Goal: Task Accomplishment & Management: Complete application form

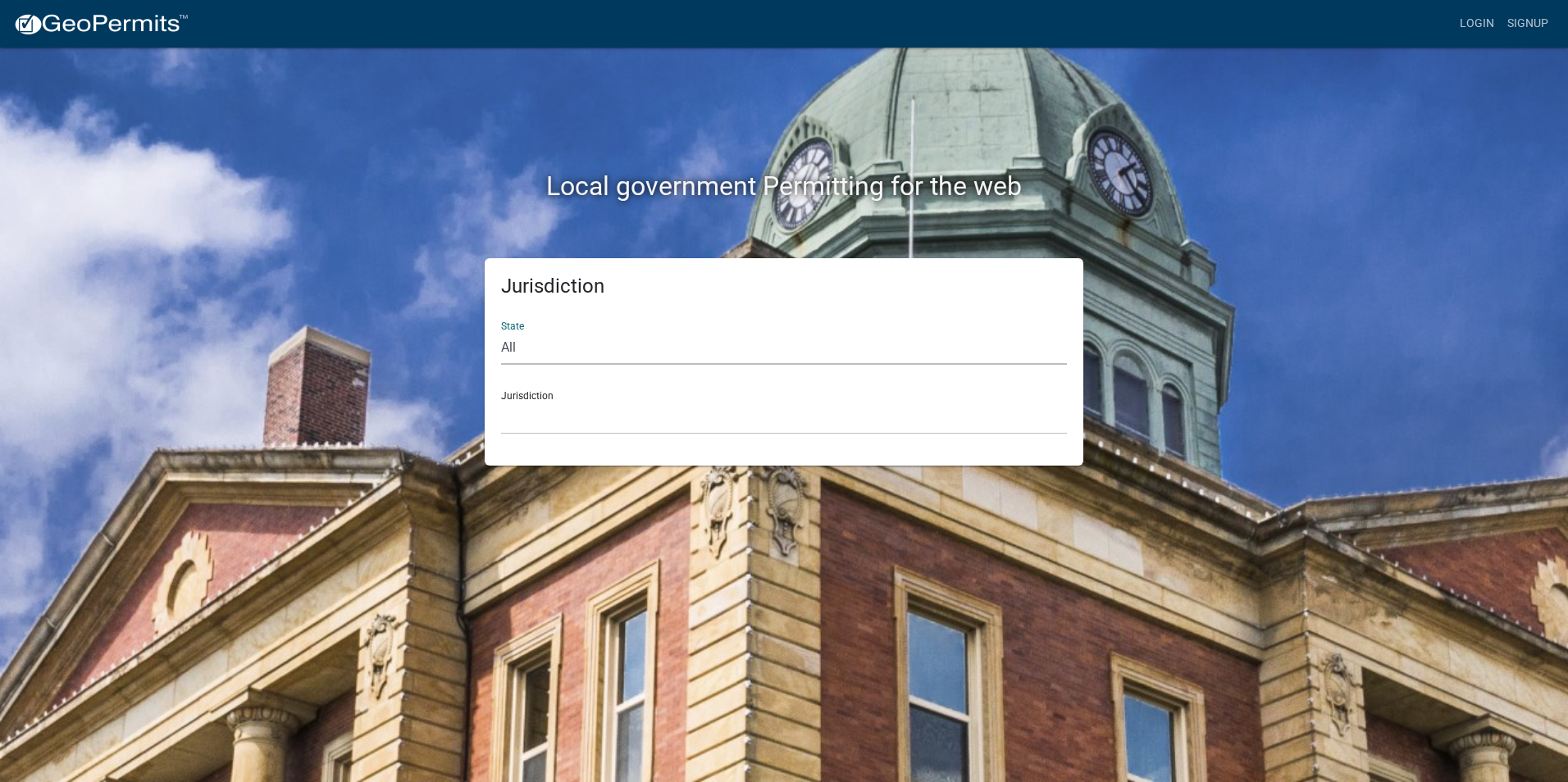
click at [540, 353] on select "All Colorado Georgia Indiana Iowa Kansas Minnesota Ohio South Carolina Wisconsin" at bounding box center [783, 349] width 566 height 34
select select "Indiana"
click at [501, 332] on select "All Colorado Georgia Indiana Iowa Kansas Minnesota Ohio South Carolina Wisconsin" at bounding box center [783, 349] width 566 height 34
click at [594, 410] on select "City of [GEOGRAPHIC_DATA], [US_STATE] City of [GEOGRAPHIC_DATA], [US_STATE] Cit…" at bounding box center [783, 417] width 566 height 34
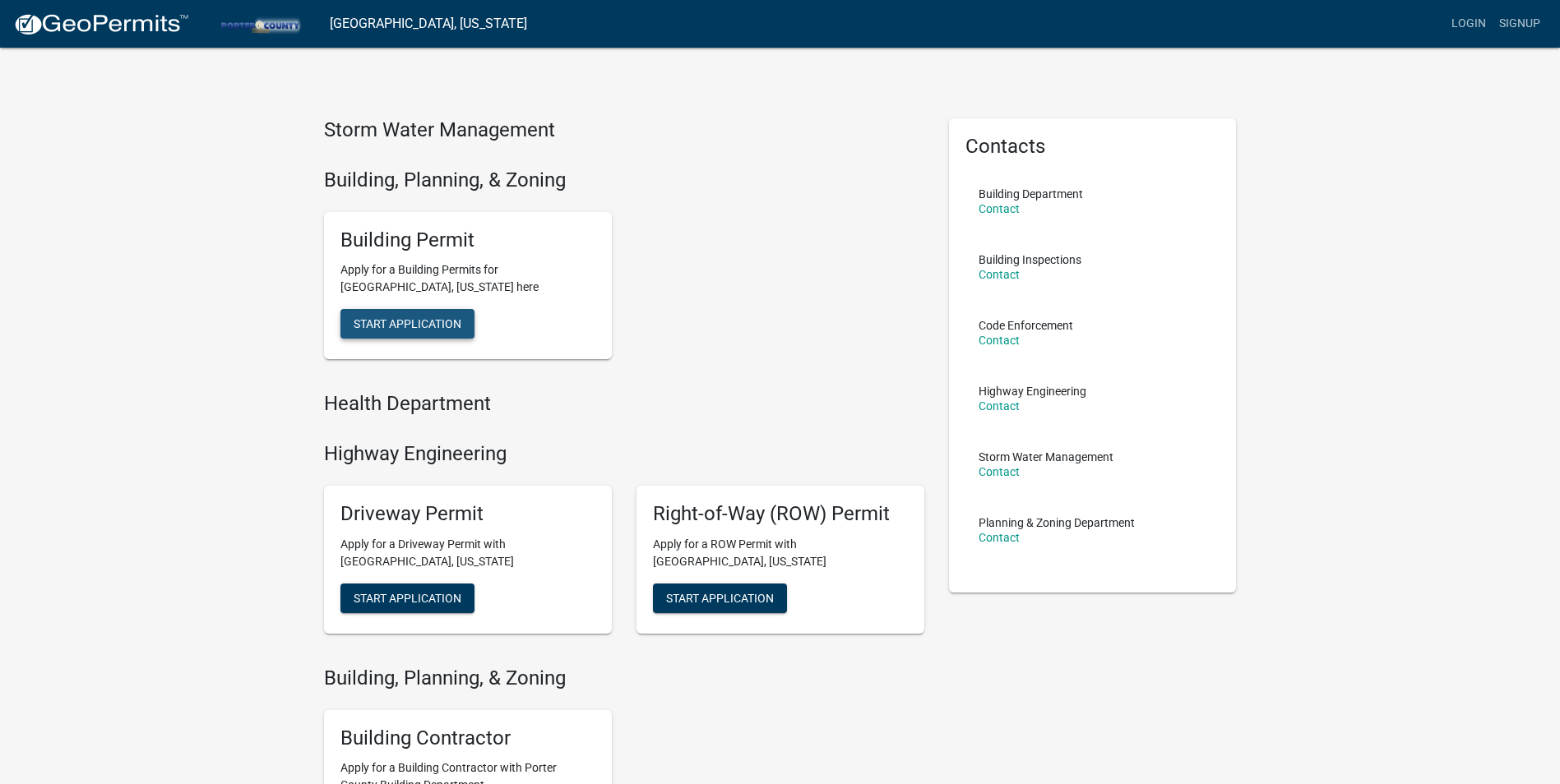
click at [427, 323] on span "Start Application" at bounding box center [407, 323] width 108 height 13
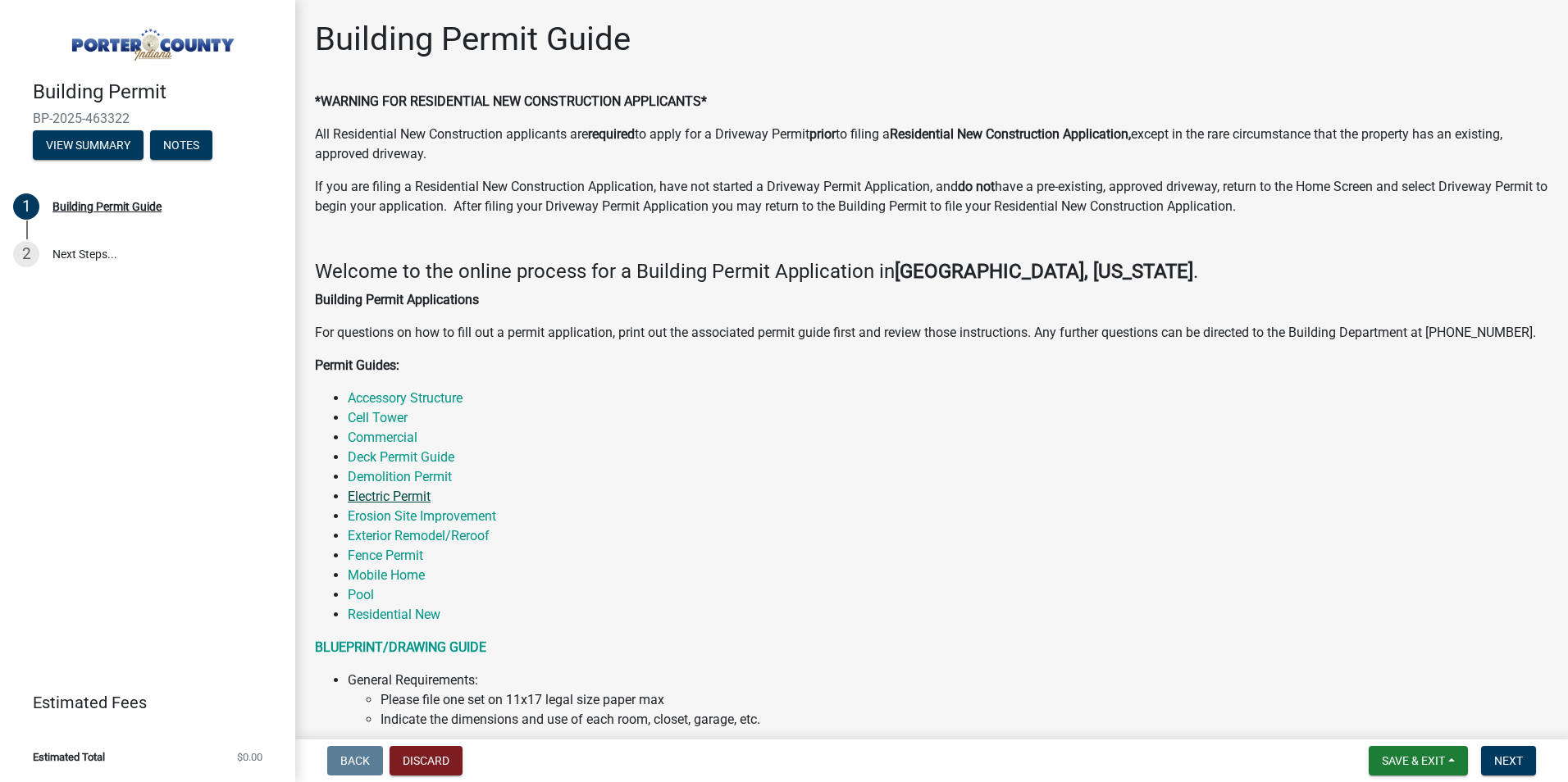
click at [400, 492] on link "Electric Permit" at bounding box center [389, 496] width 83 height 15
click at [1508, 764] on span "Next" at bounding box center [1508, 761] width 29 height 13
click at [1501, 756] on span "Next" at bounding box center [1508, 761] width 29 height 13
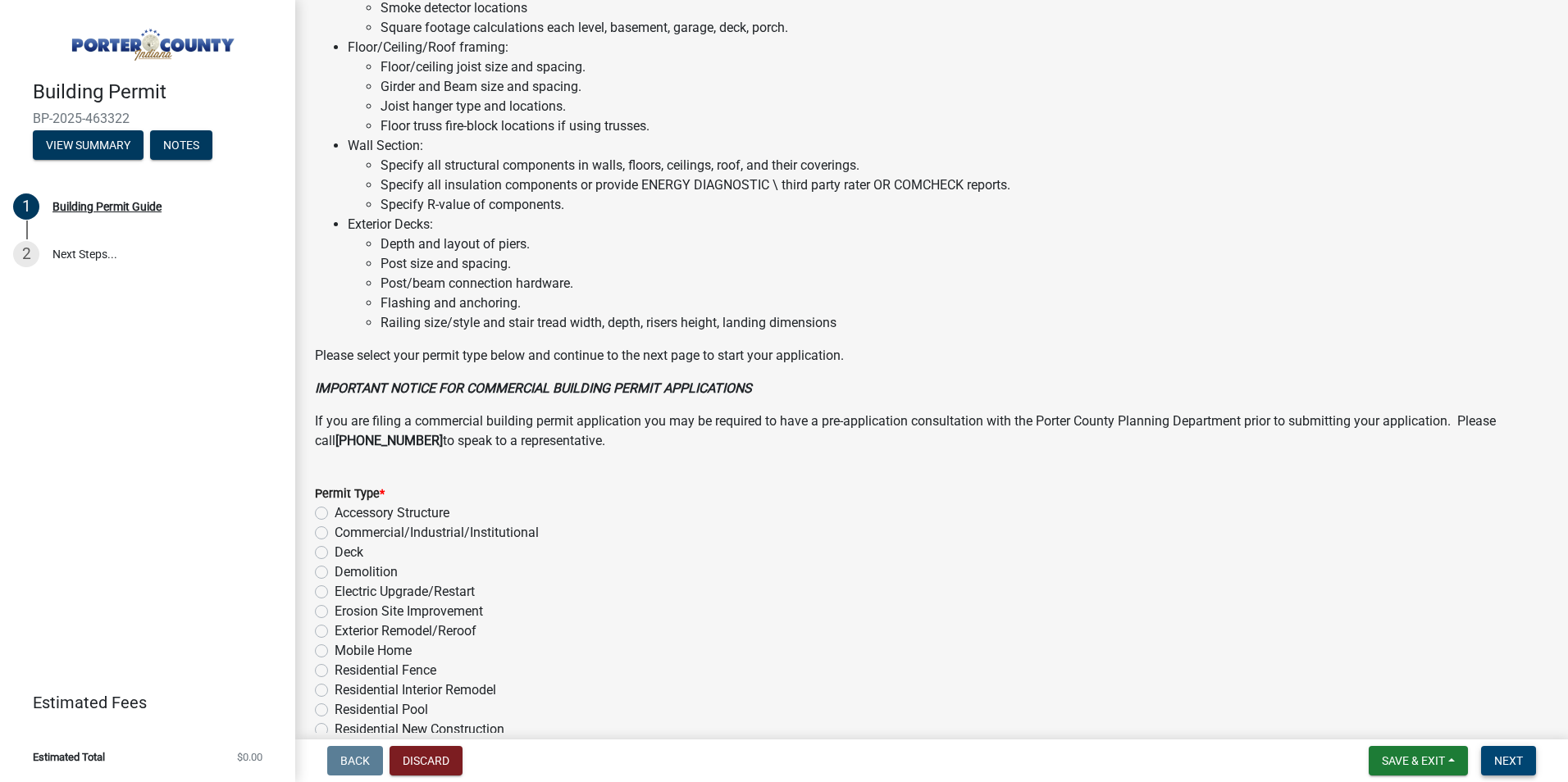
scroll to position [1105, 0]
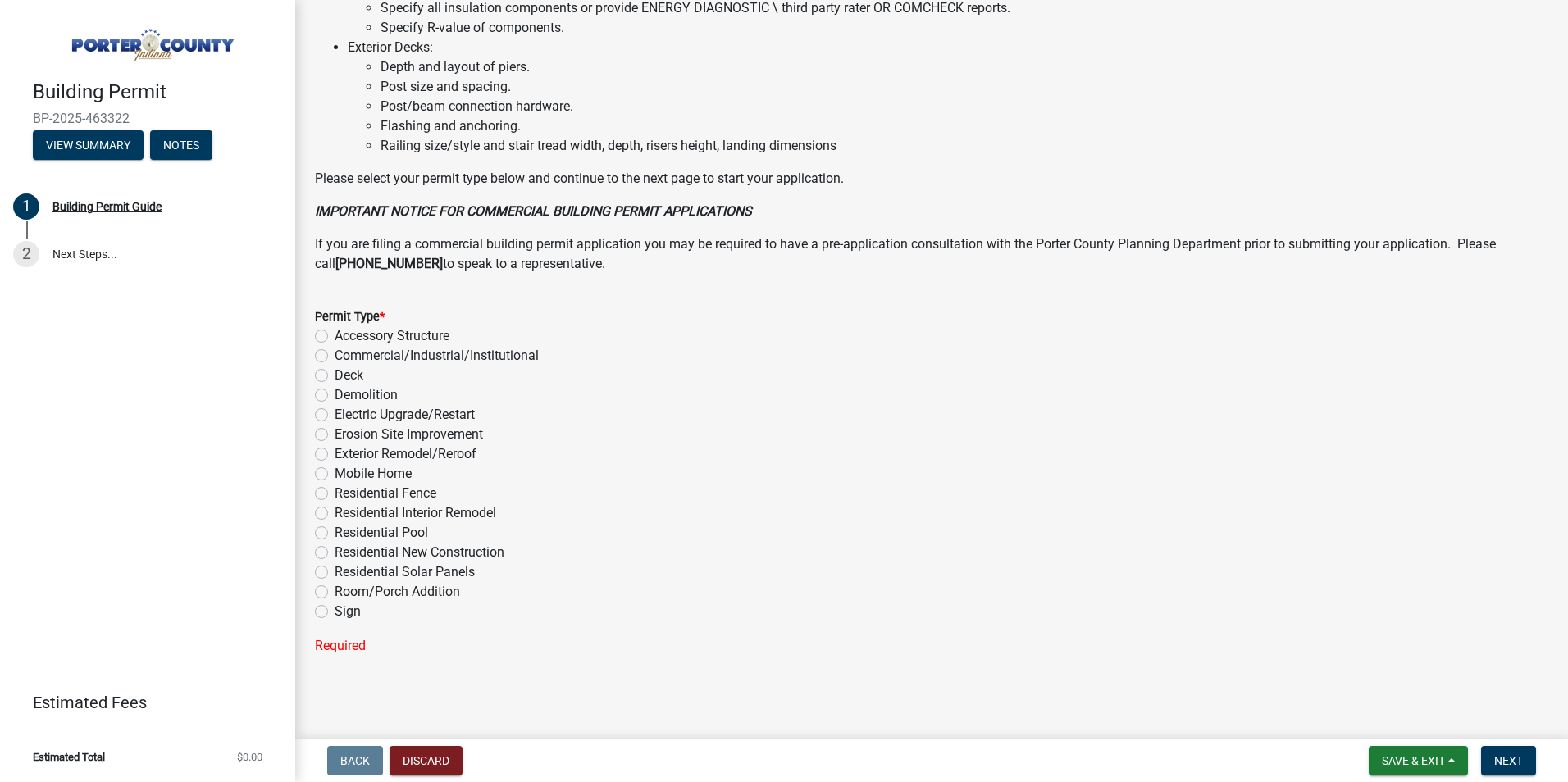
click at [334, 413] on label "Electric Upgrade/Restart" at bounding box center [404, 415] width 140 height 20
click at [334, 413] on input "Electric Upgrade/Restart" at bounding box center [340, 410] width 11 height 11
radio input "true"
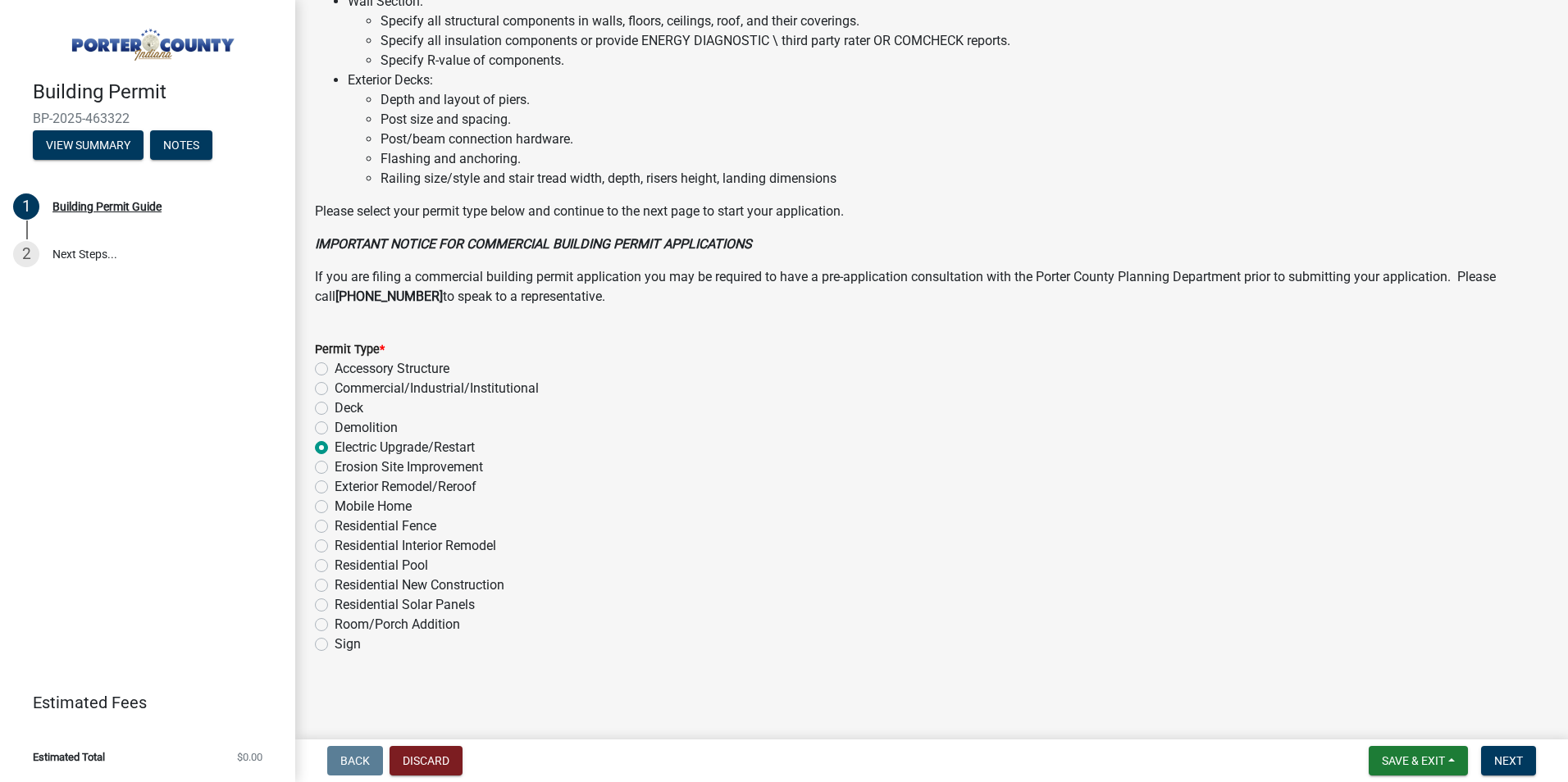
scroll to position [1072, 0]
click at [1522, 761] on span "Next" at bounding box center [1508, 761] width 29 height 13
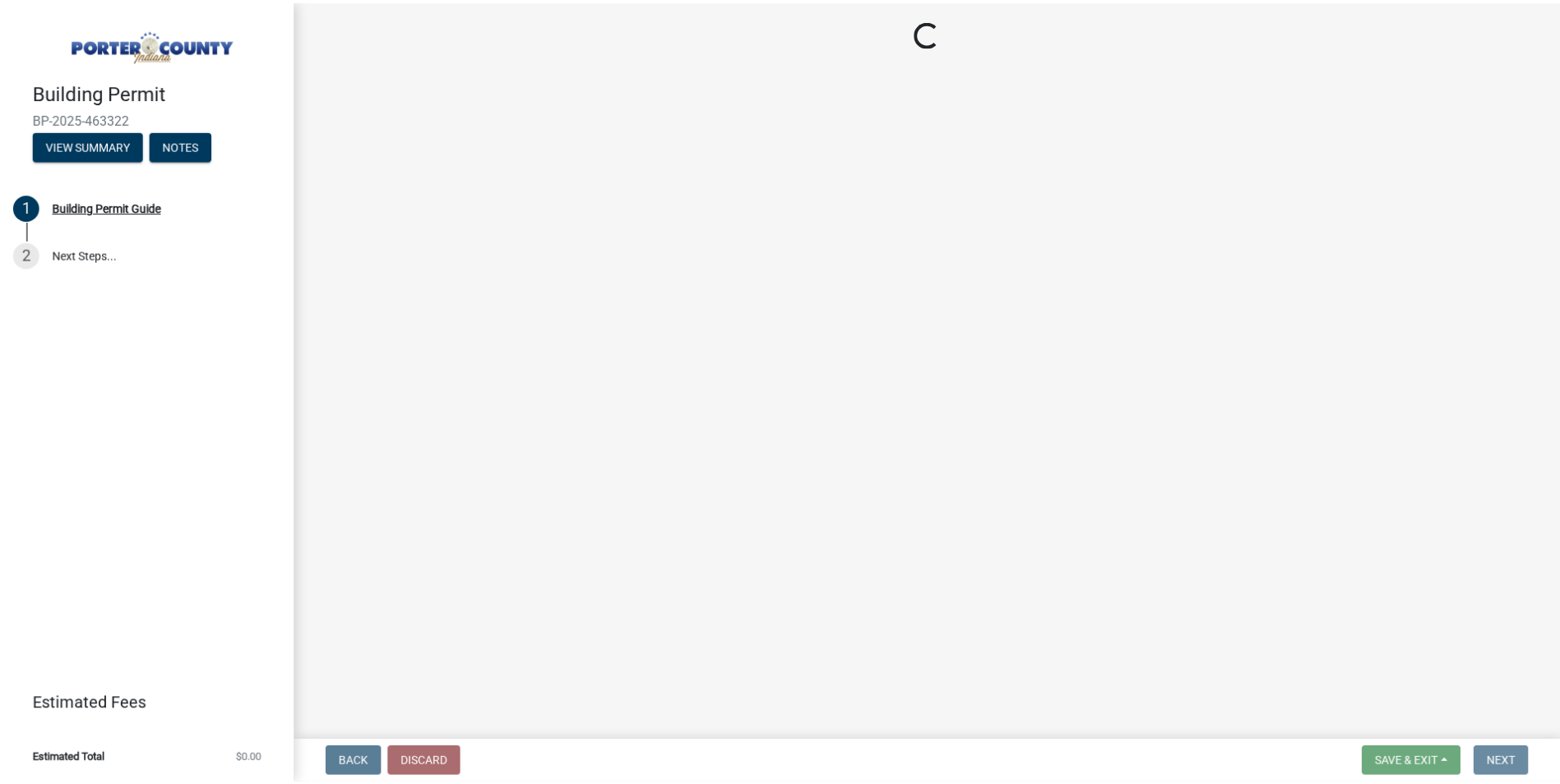
scroll to position [0, 0]
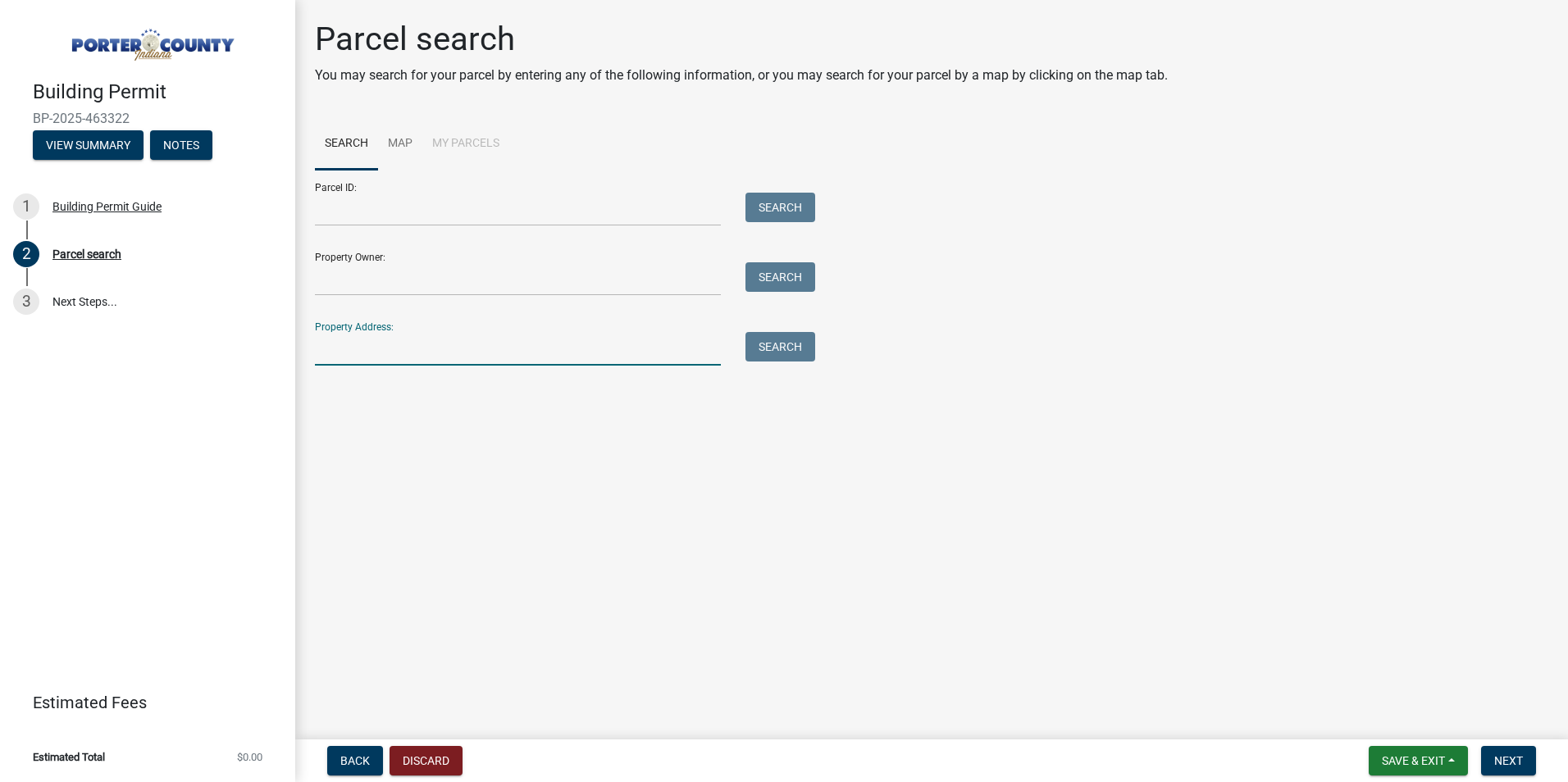
click at [556, 348] on input "Property Address:" at bounding box center [518, 349] width 406 height 34
click at [461, 351] on input "Property Address:" at bounding box center [518, 349] width 406 height 34
paste input "2982 E 1300 N Chesterton, Indiana 46304"
click at [784, 355] on button "Search" at bounding box center [780, 346] width 70 height 29
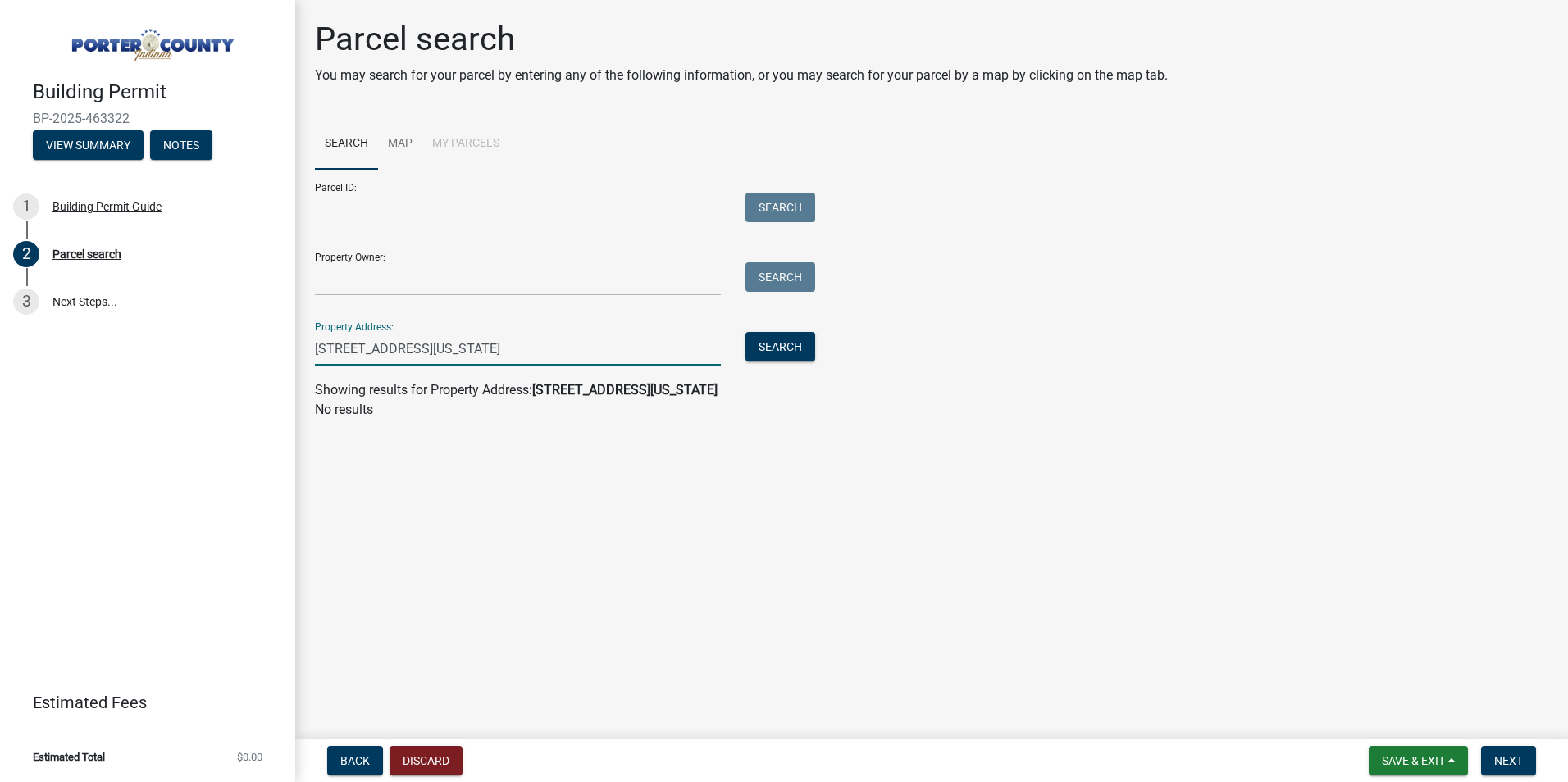
drag, startPoint x: 470, startPoint y: 351, endPoint x: 581, endPoint y: 351, distance: 111.0
click at [581, 351] on input "2982 E 1300 N Chesterton, Indiana 46304" at bounding box center [518, 349] width 406 height 34
click at [805, 345] on button "Search" at bounding box center [780, 346] width 70 height 29
click at [789, 323] on div "Property Address: 2982 E 1300 N Chesterton Search" at bounding box center [561, 337] width 492 height 56
drag, startPoint x: 777, startPoint y: 353, endPoint x: 768, endPoint y: 302, distance: 51.8
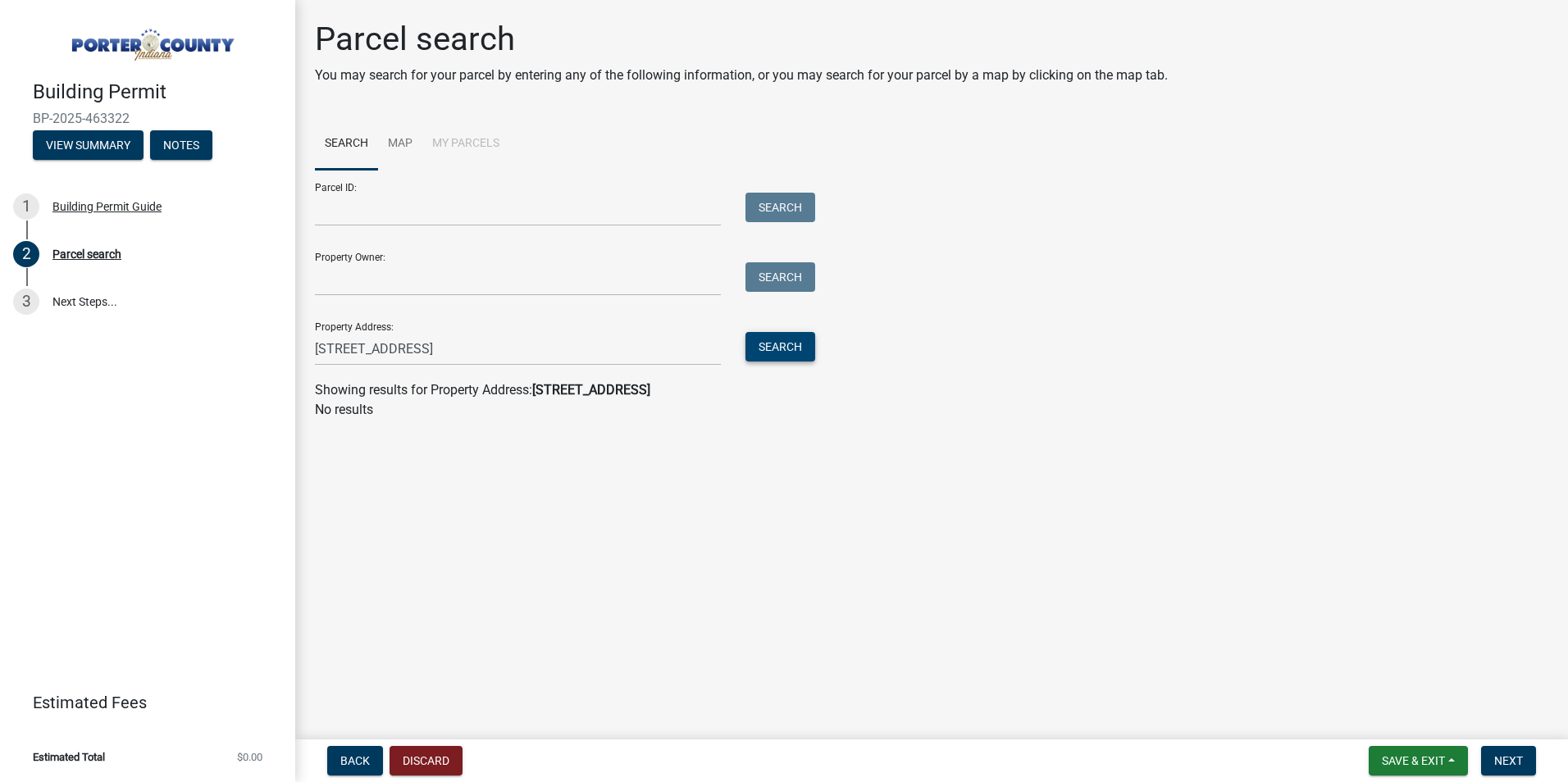
click at [776, 350] on button "Search" at bounding box center [780, 346] width 70 height 29
drag, startPoint x: 421, startPoint y: 347, endPoint x: 113, endPoint y: 332, distance: 308.4
click at [113, 332] on div "Building Permit BP-2025-463322 View Summary Notes 1 Building Permit Guide 2 Par…" at bounding box center [784, 391] width 1568 height 782
paste input "text"
type input "2982 E 1300 N"
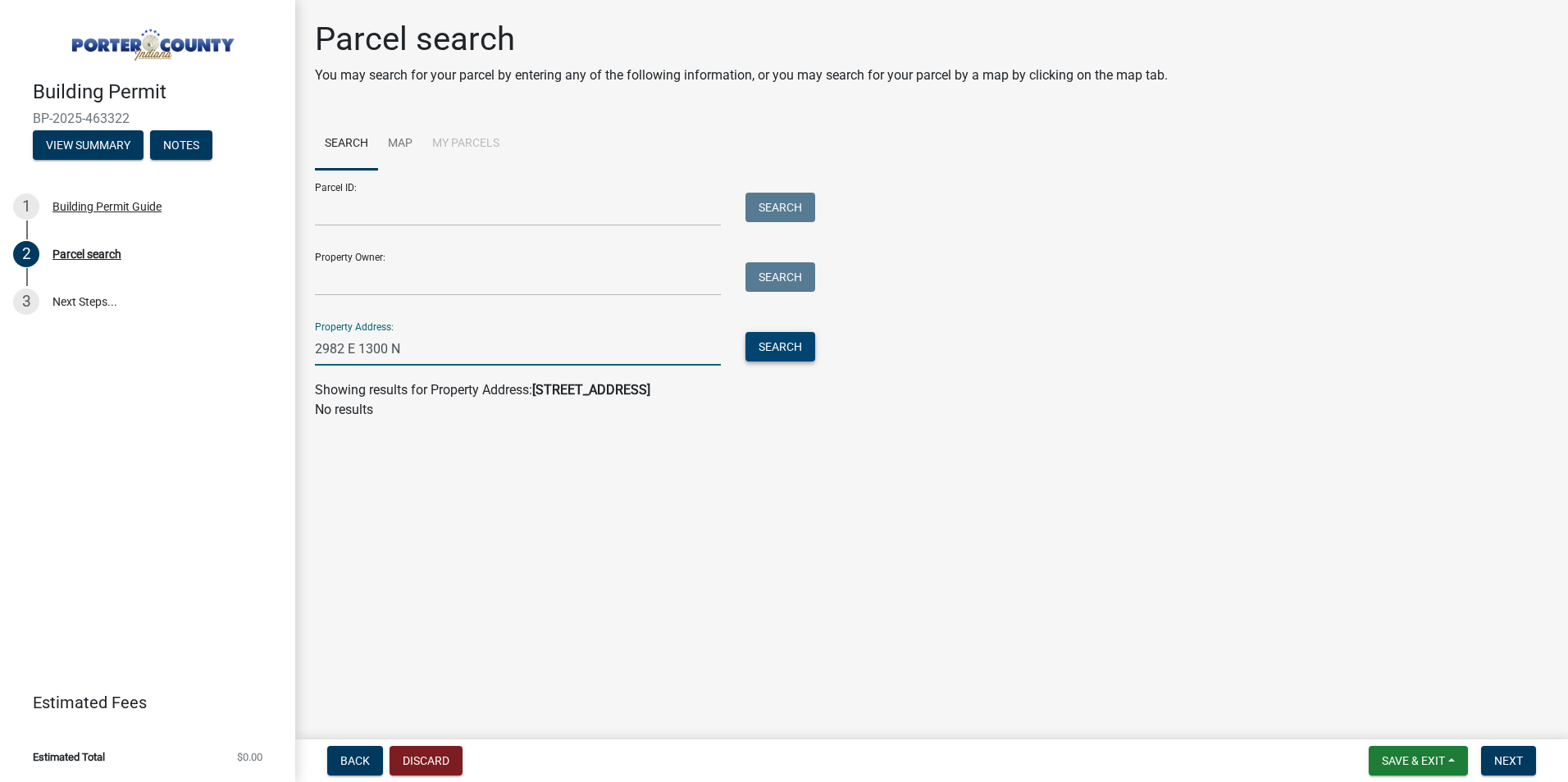
click at [782, 342] on button "Search" at bounding box center [780, 346] width 70 height 29
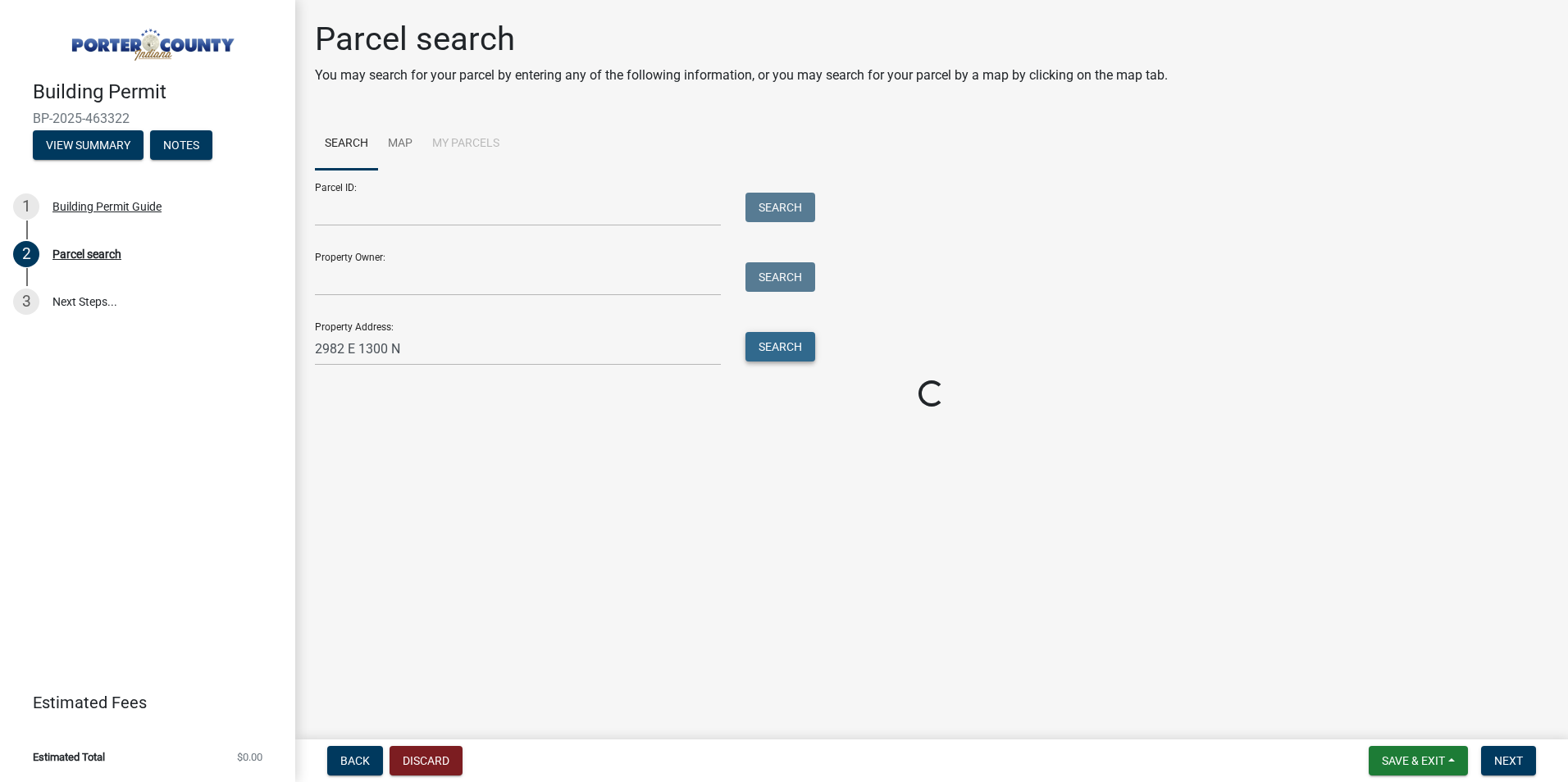
click at [783, 342] on button "Search" at bounding box center [780, 346] width 70 height 29
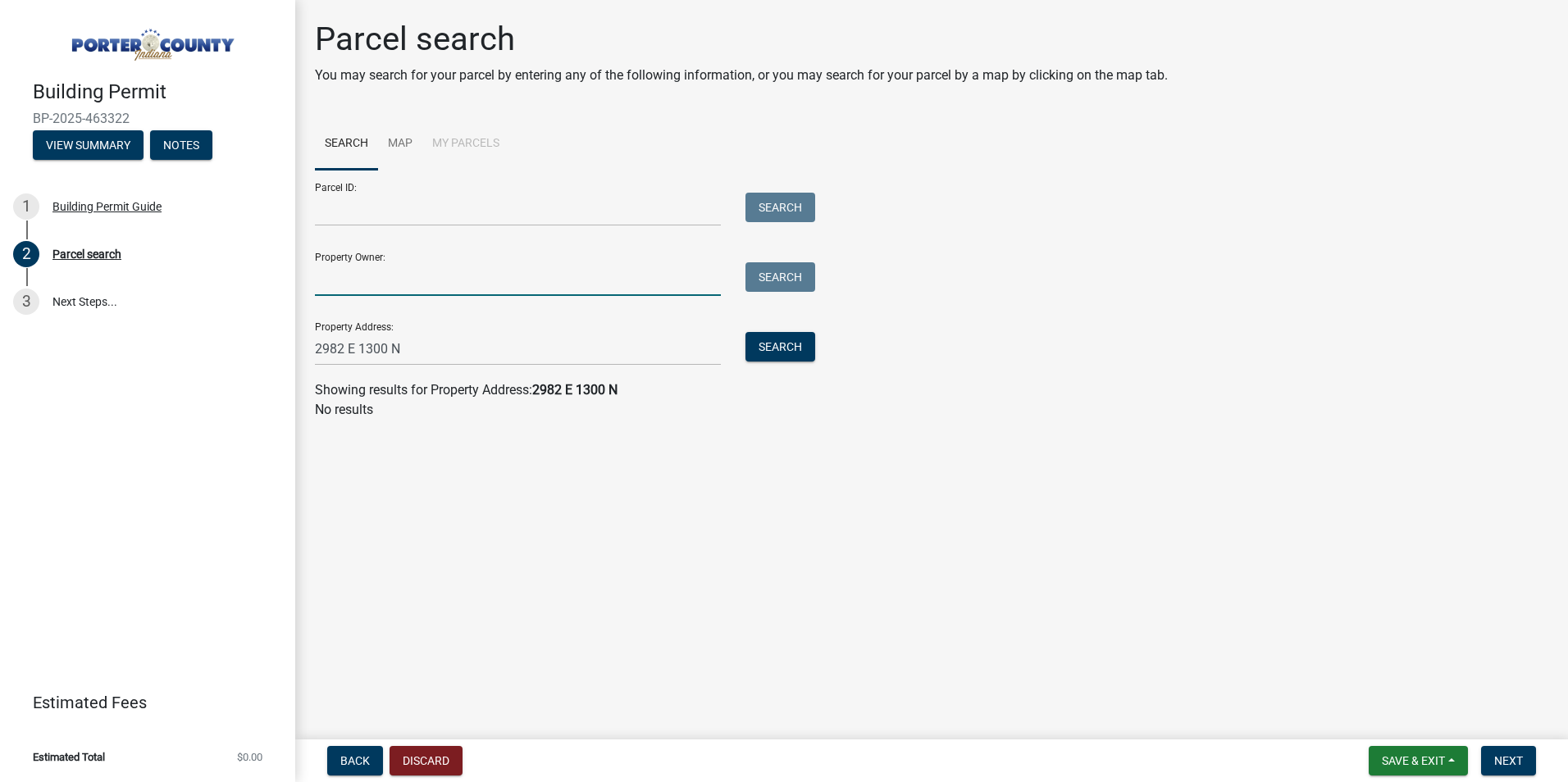
click at [380, 284] on input "Property Owner:" at bounding box center [518, 279] width 406 height 34
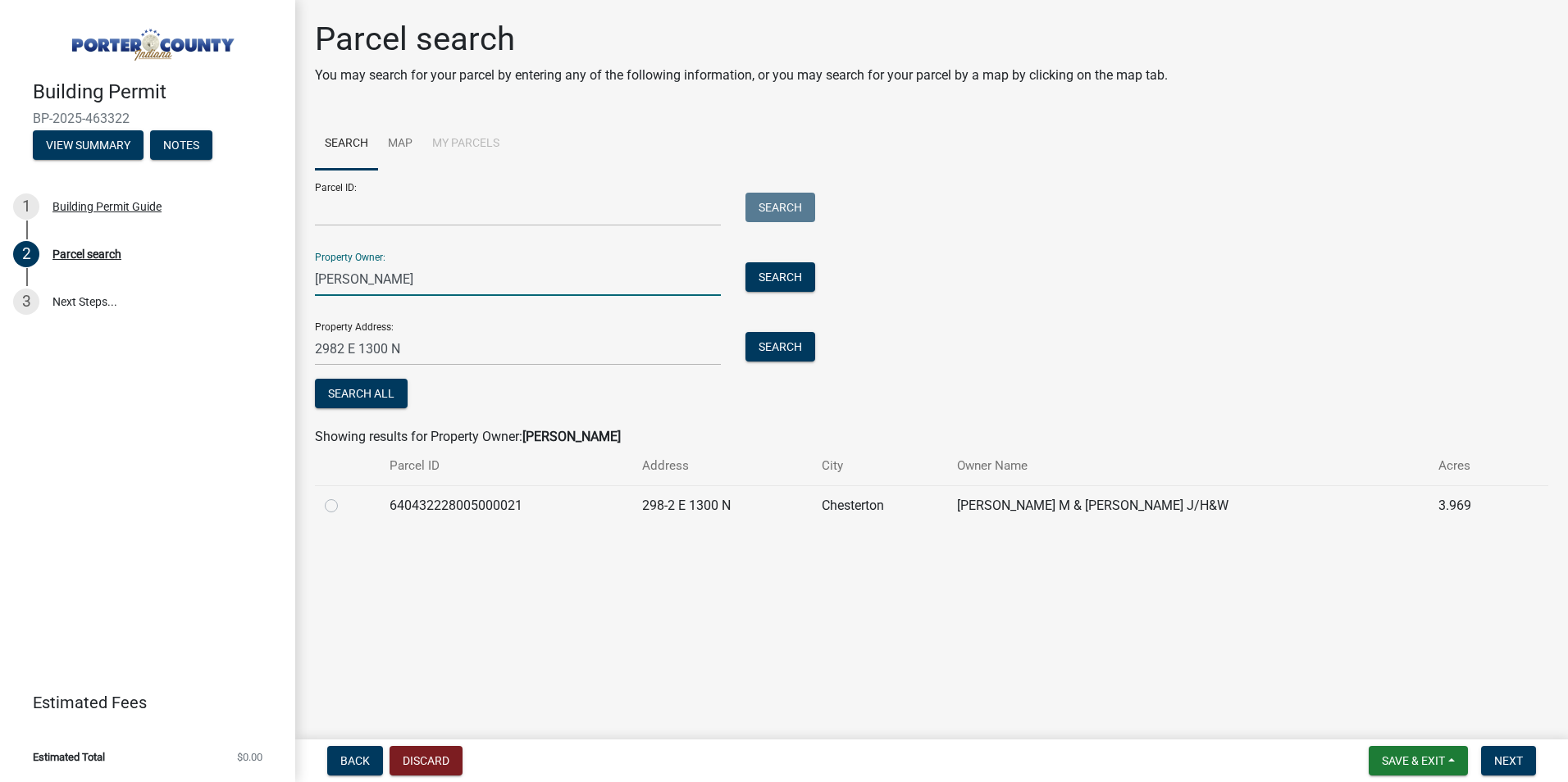
type input "Tawnia Wolfe"
click at [344, 496] on label at bounding box center [344, 496] width 0 height 0
click at [344, 504] on input "radio" at bounding box center [350, 501] width 11 height 11
radio input "true"
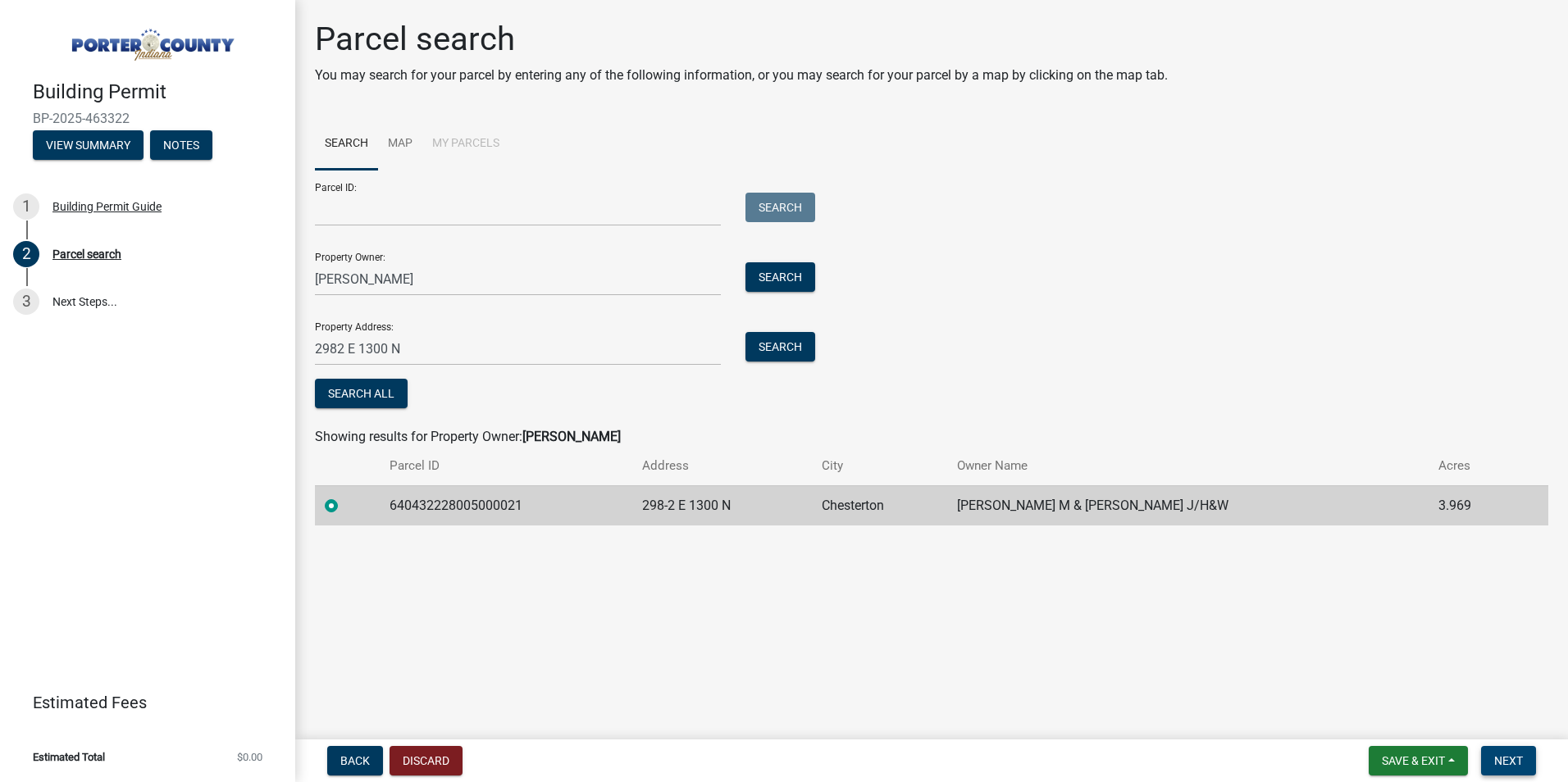
click at [1512, 759] on span "Next" at bounding box center [1508, 761] width 29 height 13
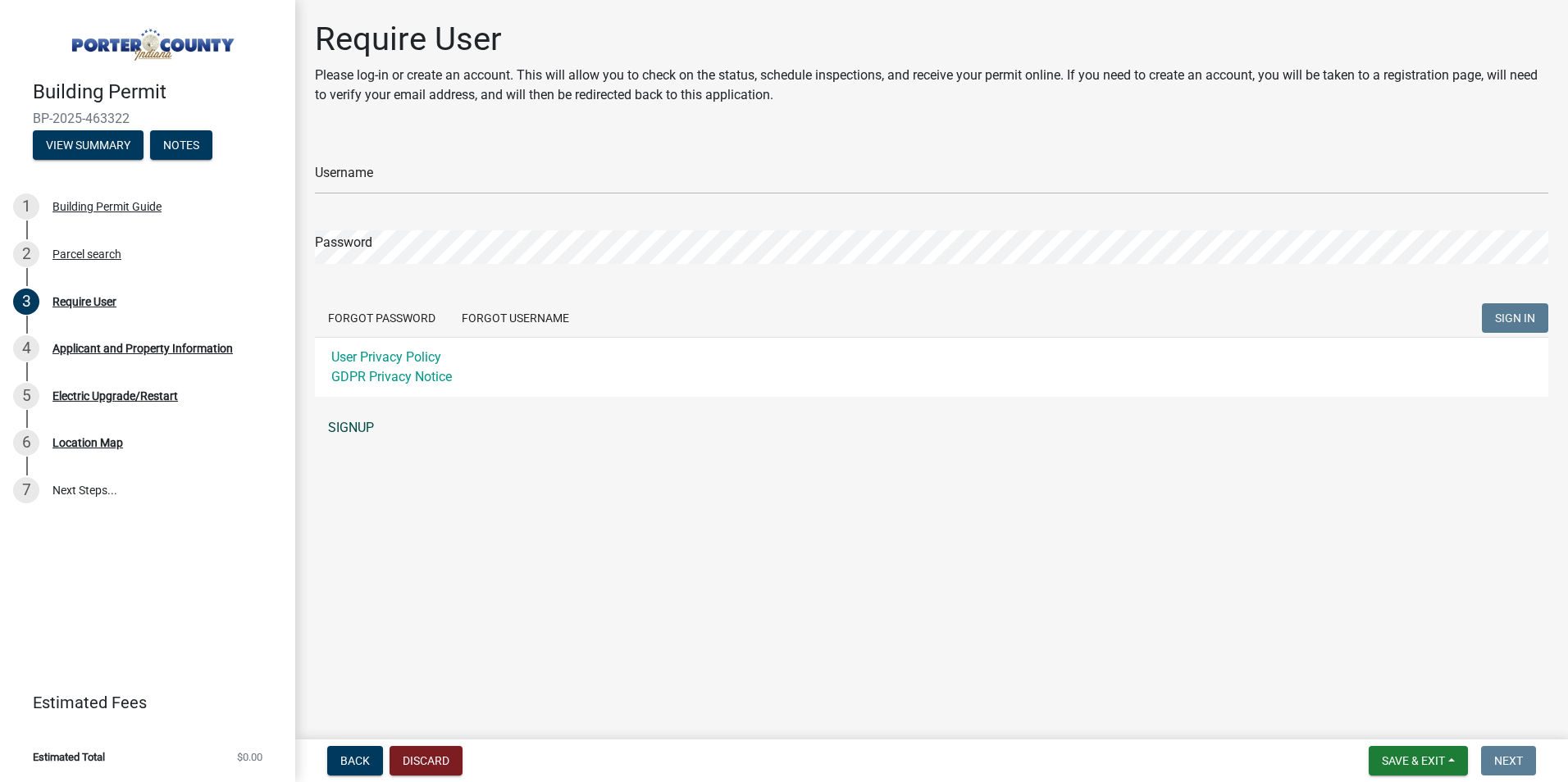
click at [357, 429] on link "SIGNUP" at bounding box center [931, 427] width 1233 height 33
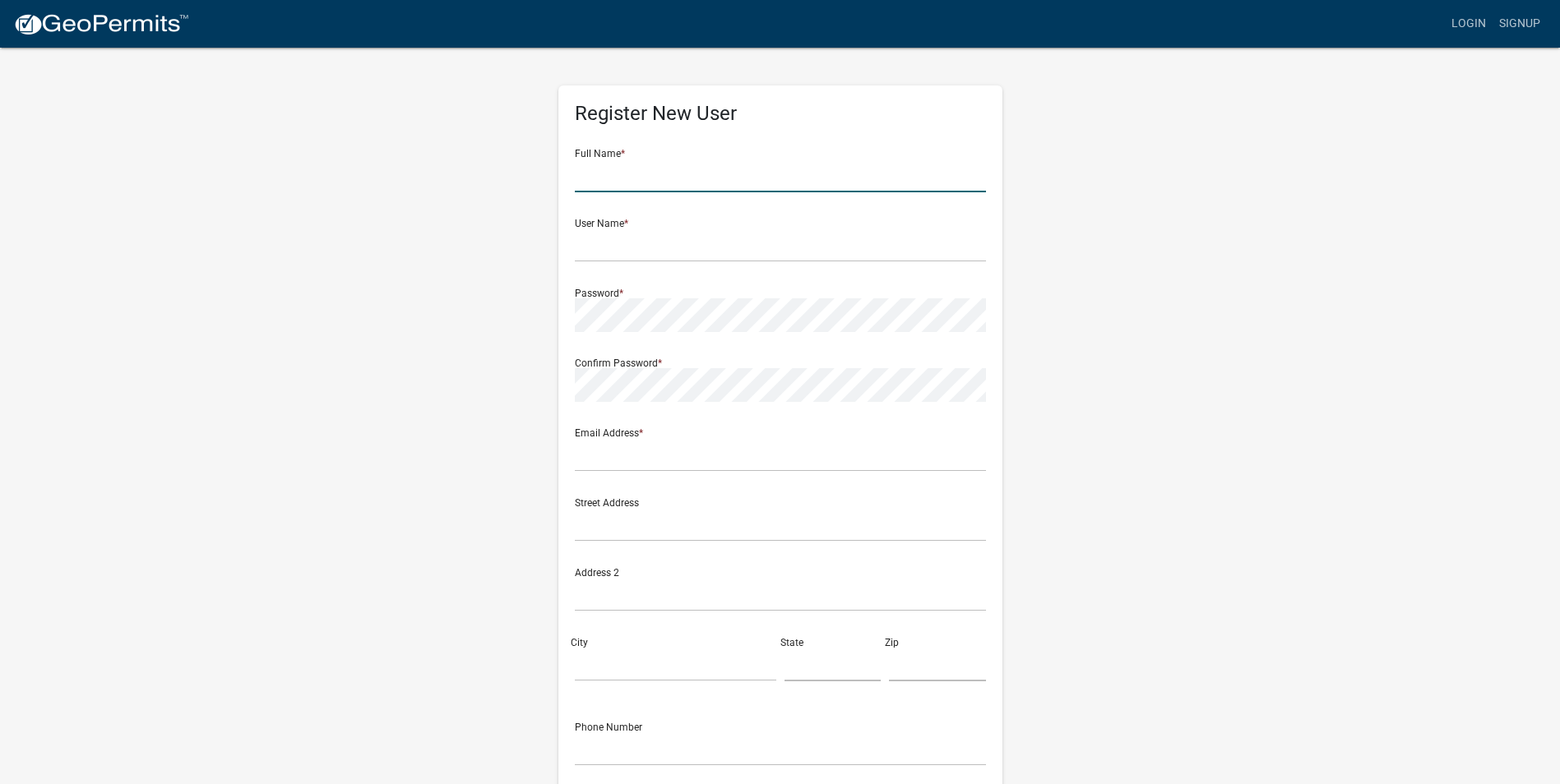
click at [642, 172] on input "text" at bounding box center [780, 176] width 412 height 34
type input "a"
type input "Amber"
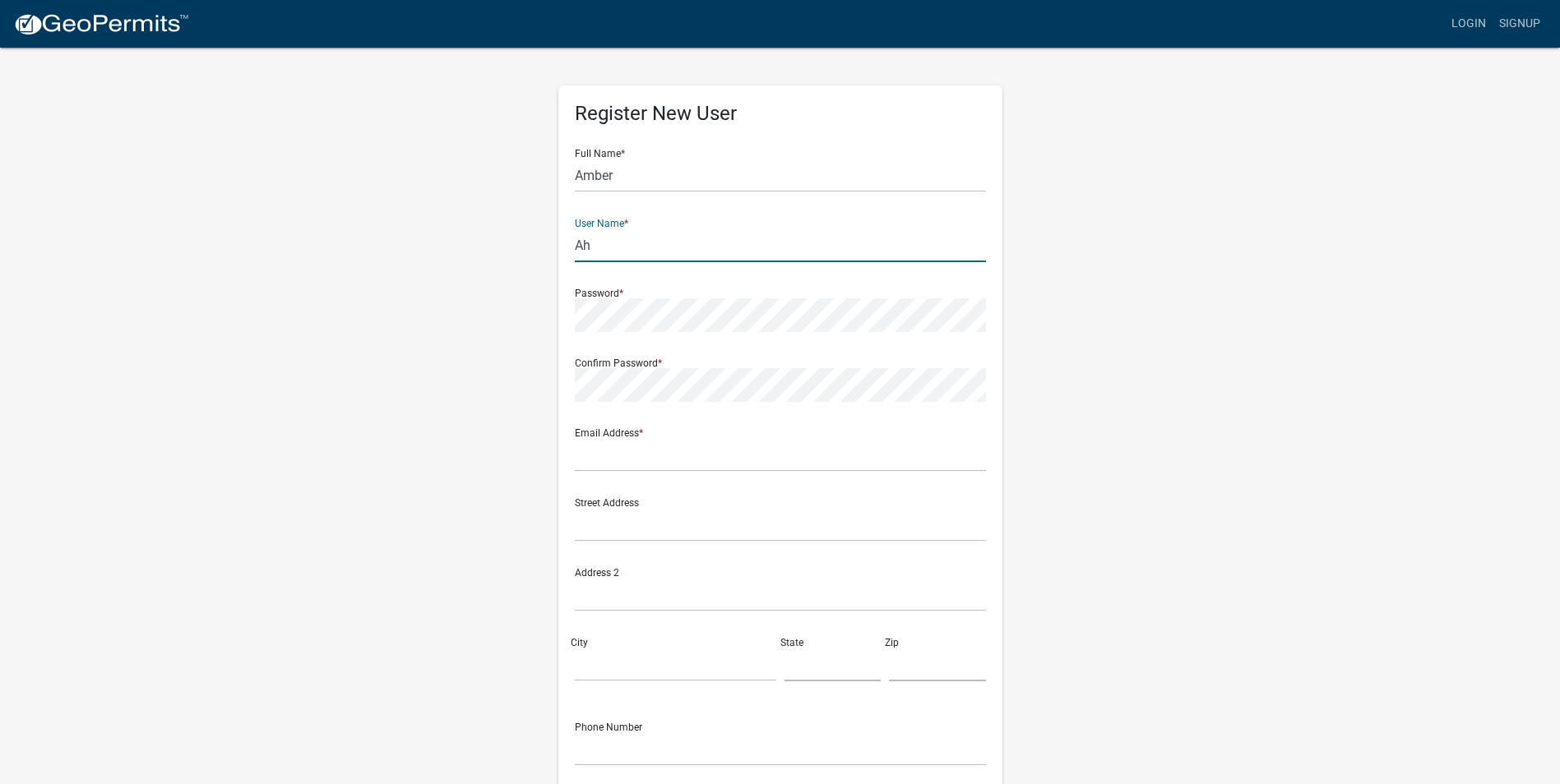
type input "A"
type input "ahosier"
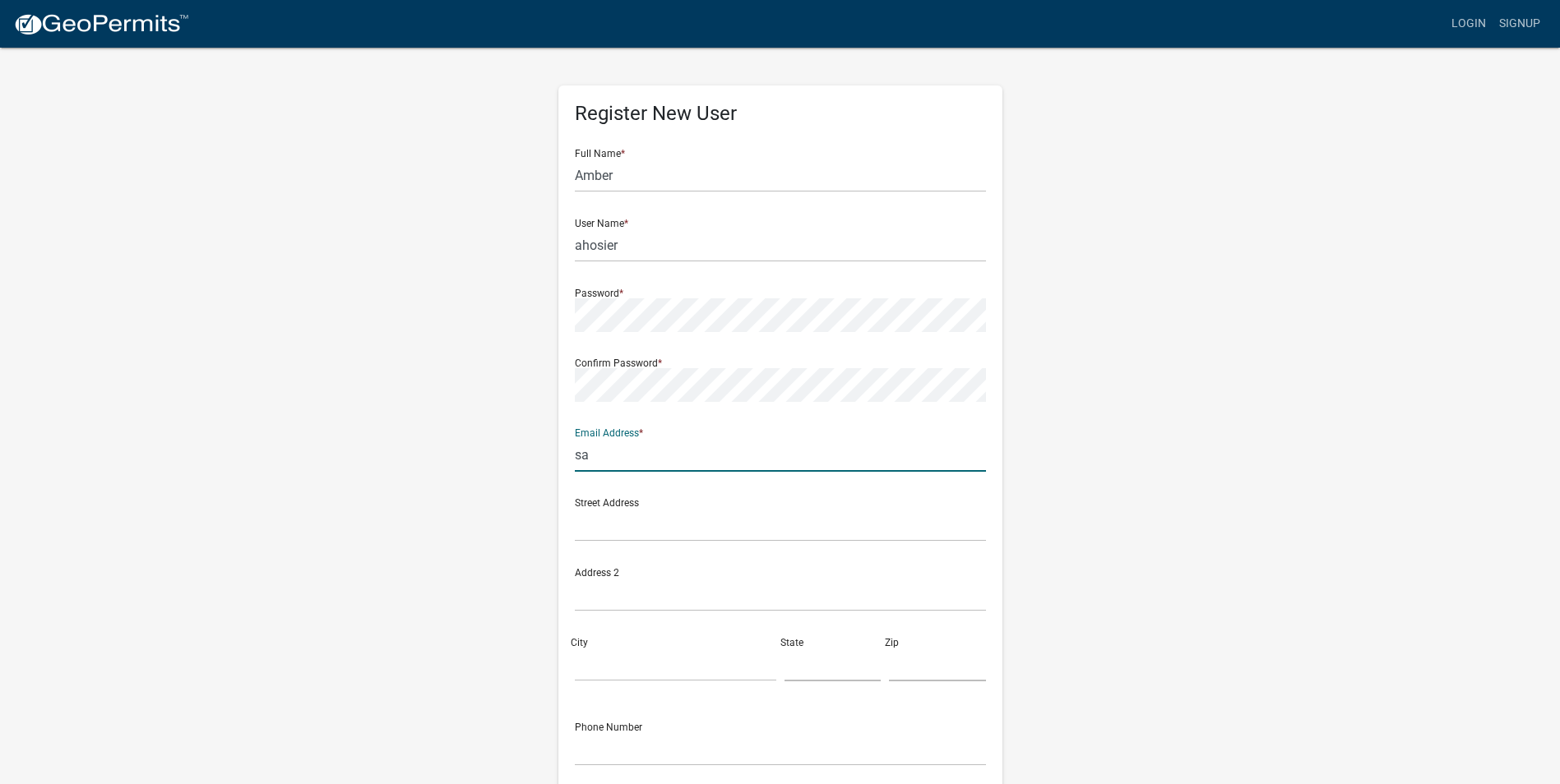
type input "s"
type input "ahosier@hi-techelectric.net"
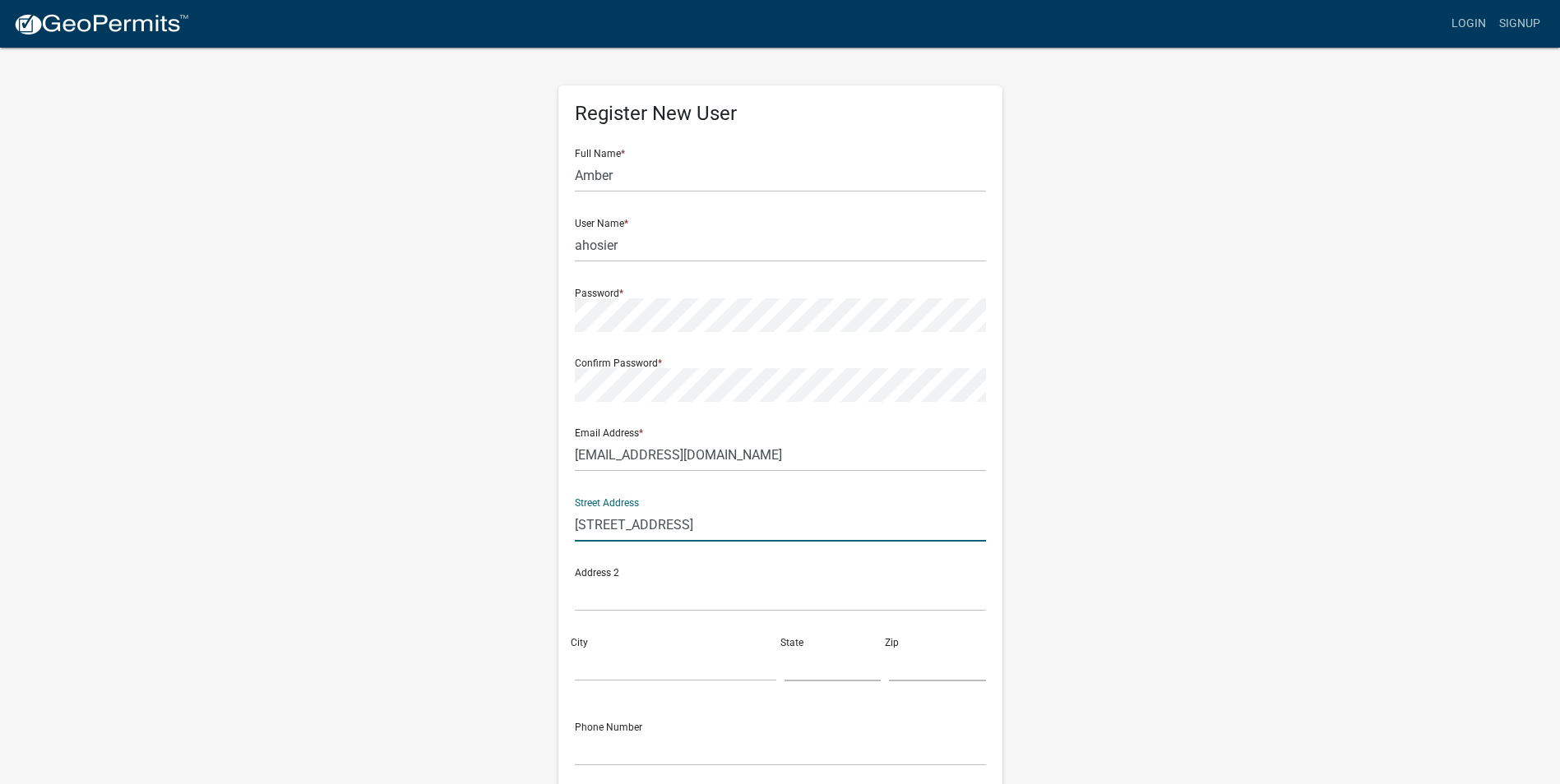
type input "839 Lenox Ave"
type input "portage"
type input "mi"
type input "49024"
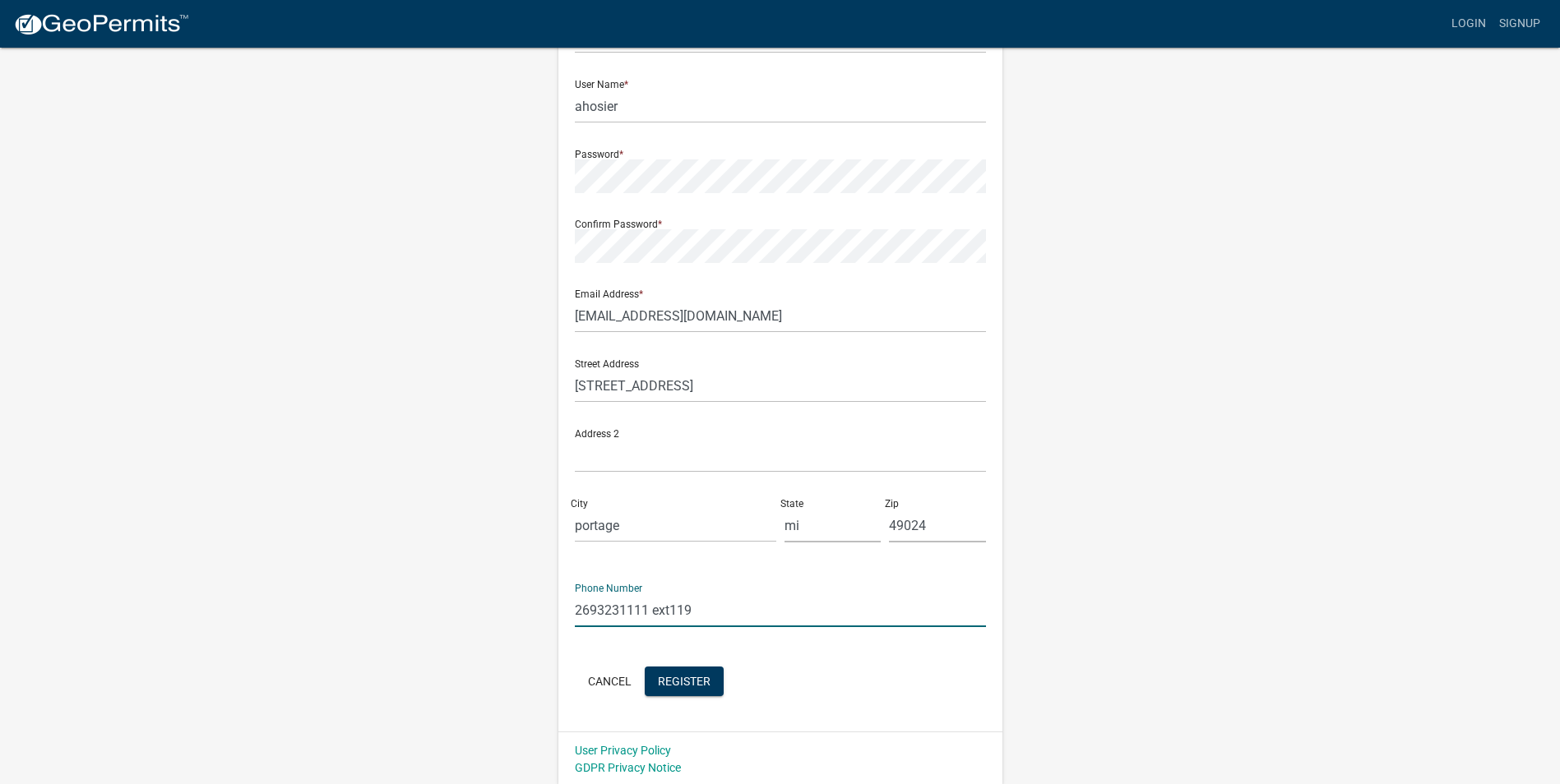
scroll to position [142, 0]
type input "2693231111 ext119"
click at [672, 672] on span "Register" at bounding box center [684, 677] width 53 height 13
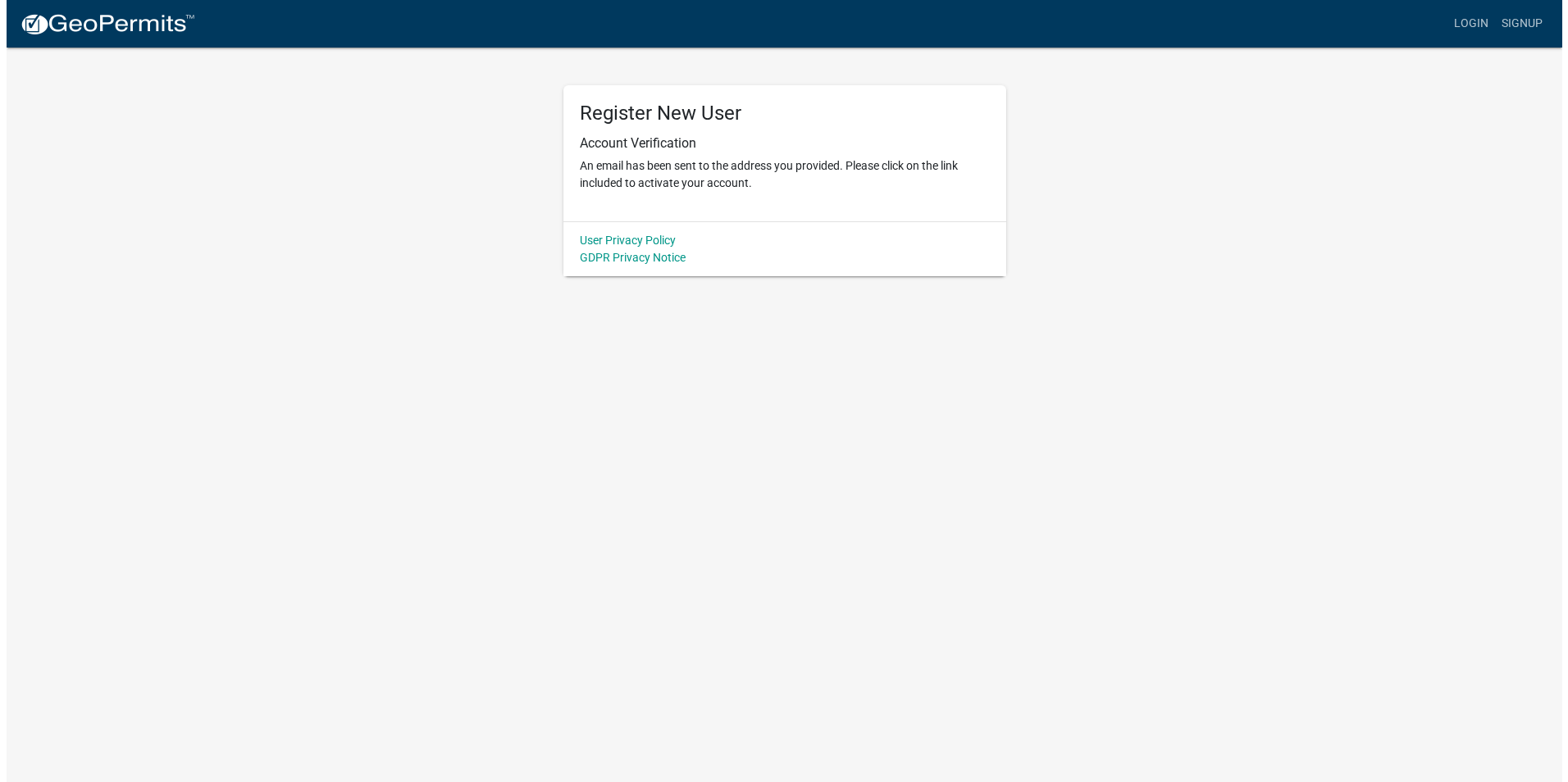
scroll to position [0, 0]
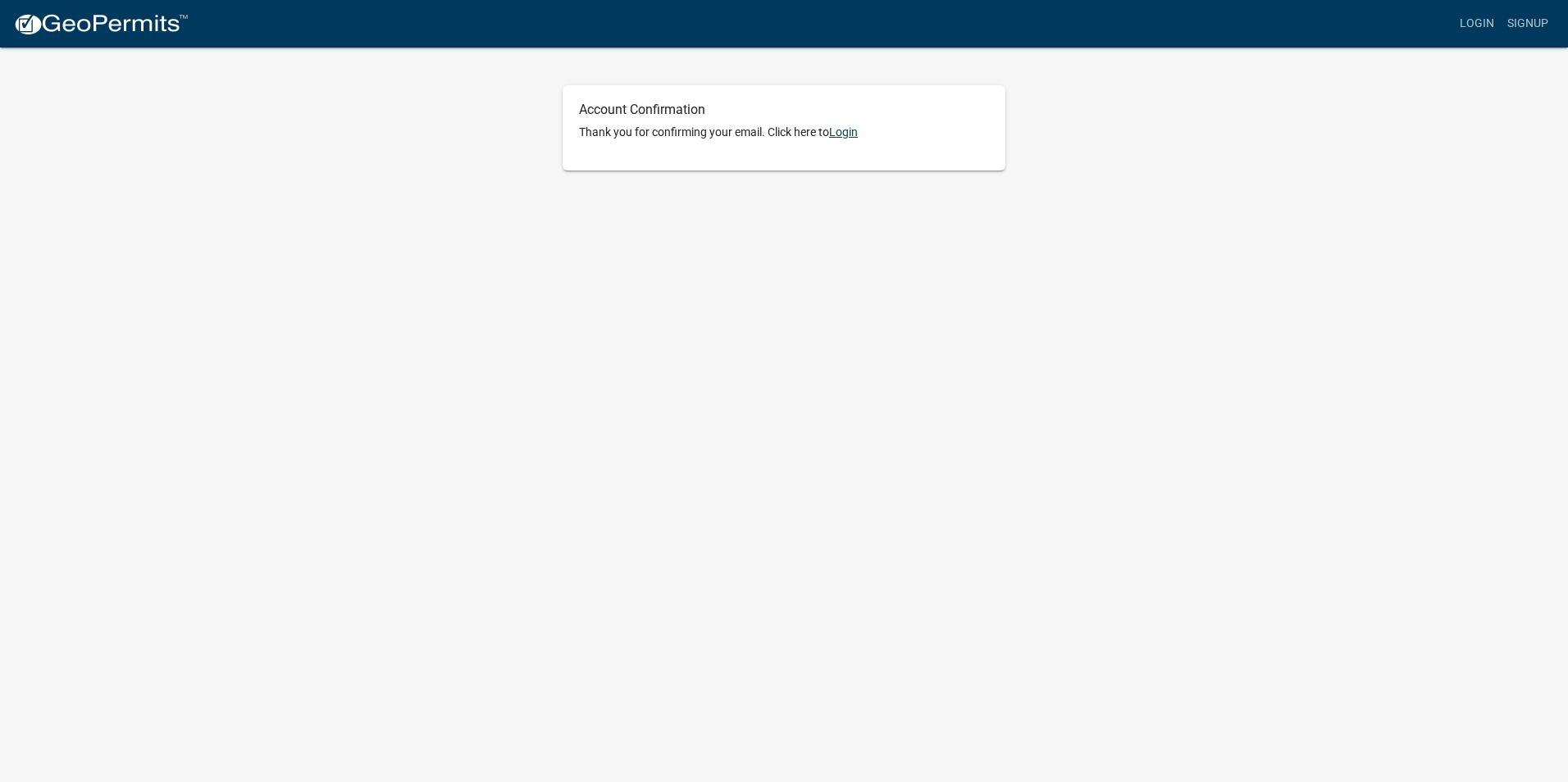
click at [845, 132] on link "Login" at bounding box center [843, 131] width 29 height 13
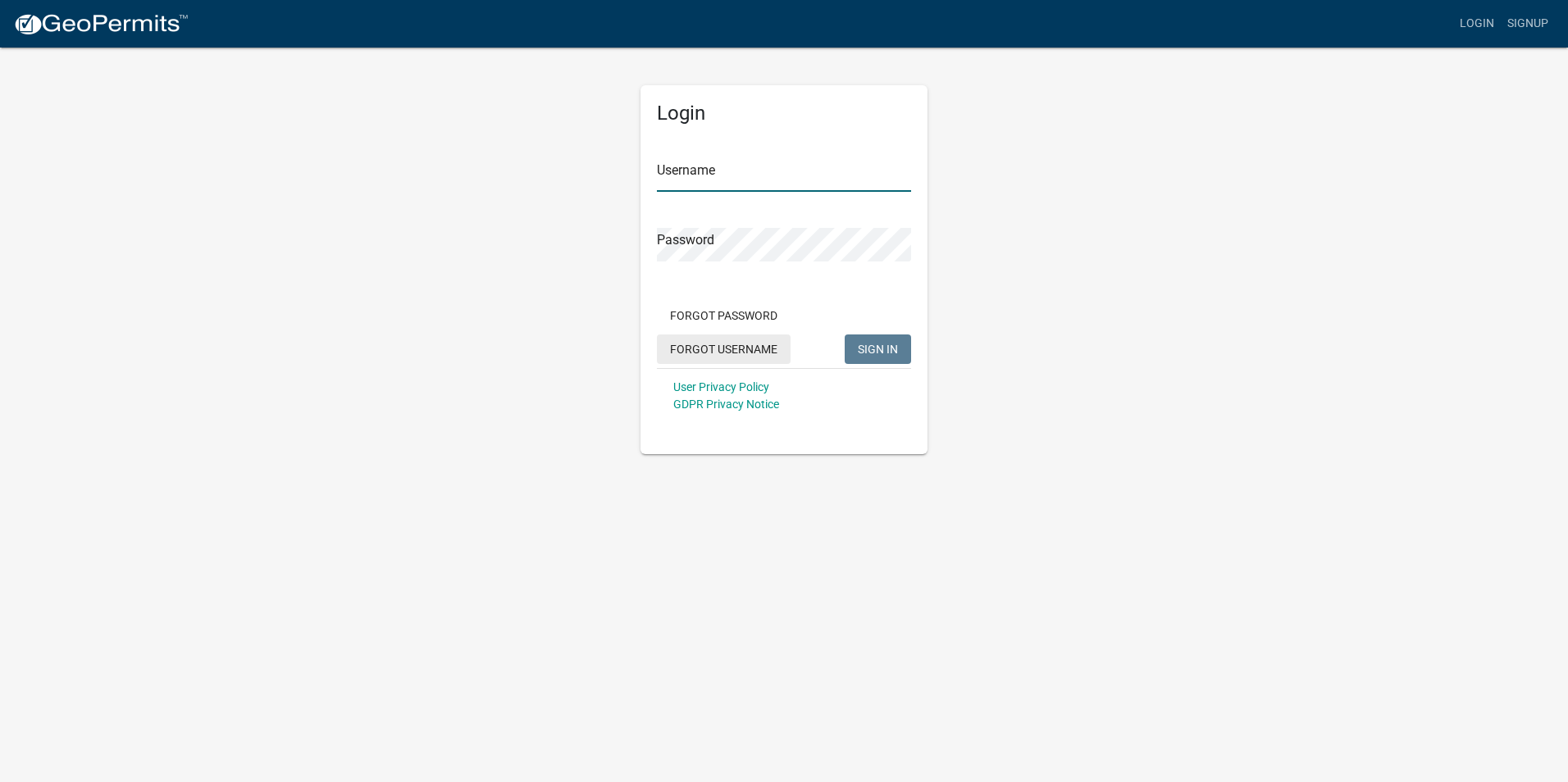
type input "ahosier"
click at [873, 343] on span "SIGN IN" at bounding box center [877, 348] width 40 height 13
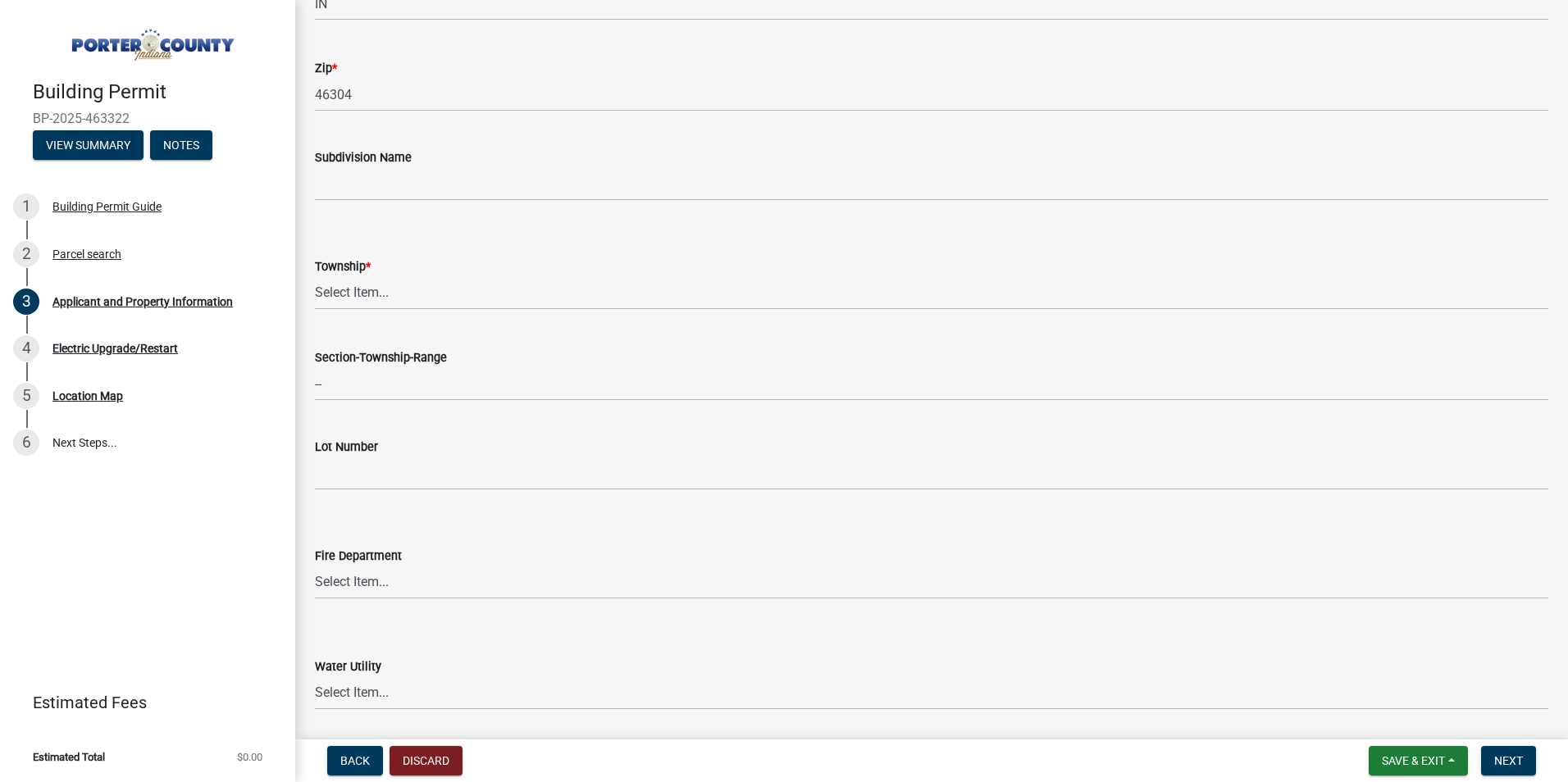
scroll to position [574, 0]
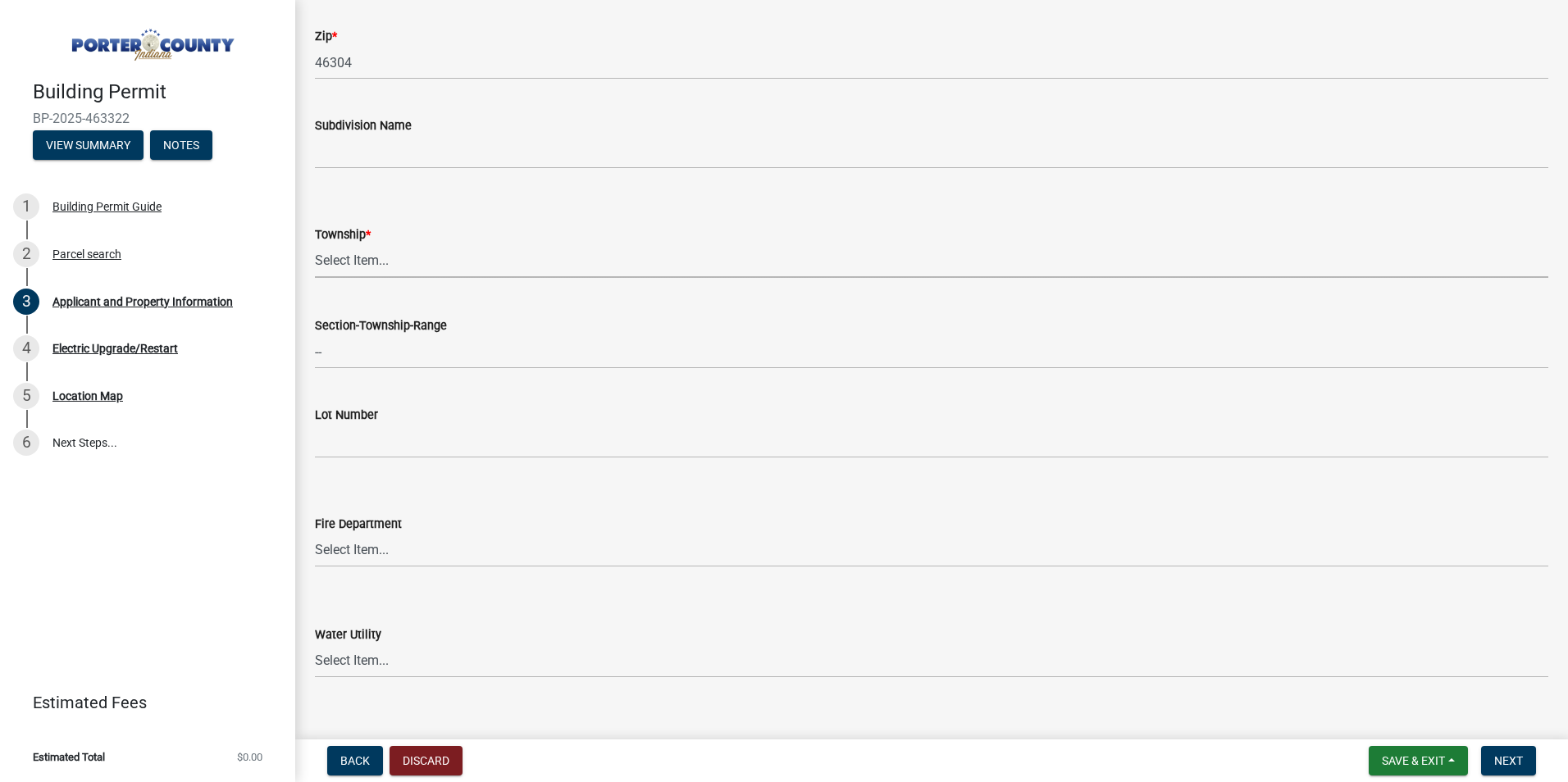
click at [367, 256] on select "Select Item... [PERSON_NAME][GEOGRAPHIC_DATA] [PERSON_NAME][GEOGRAPHIC_DATA] [G…" at bounding box center [931, 261] width 1233 height 34
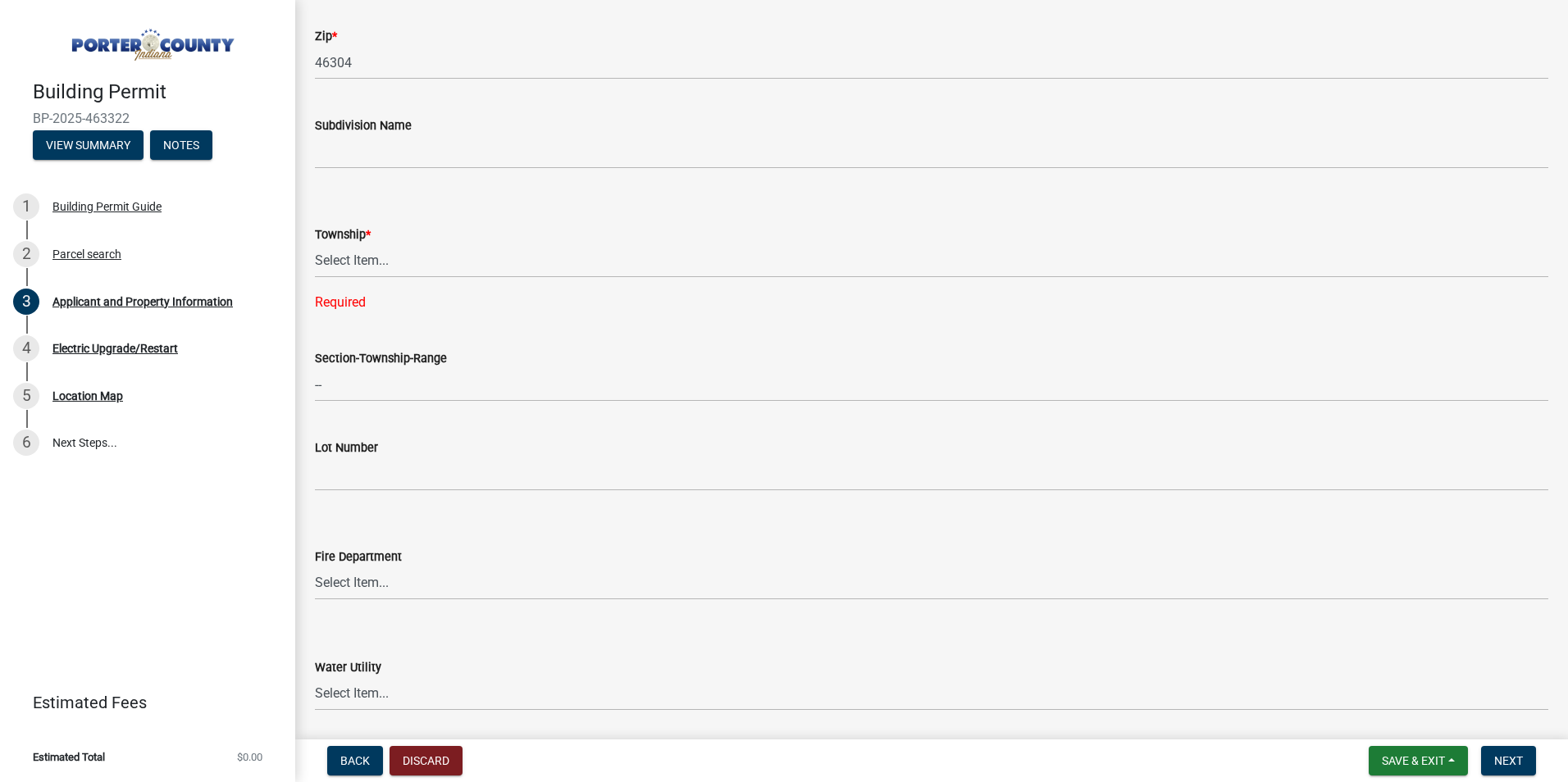
drag, startPoint x: 1427, startPoint y: 175, endPoint x: 1417, endPoint y: 179, distance: 10.8
click at [1427, 175] on wm-data-entity-input "Subdivision Name" at bounding box center [931, 138] width 1233 height 89
click at [350, 257] on select "Select Item... [PERSON_NAME][GEOGRAPHIC_DATA] [PERSON_NAME][GEOGRAPHIC_DATA] [G…" at bounding box center [931, 261] width 1233 height 34
click at [315, 244] on select "Select Item... [PERSON_NAME][GEOGRAPHIC_DATA] [PERSON_NAME][GEOGRAPHIC_DATA] [G…" at bounding box center [931, 261] width 1233 height 34
select select "42deca87-6946-4ced-a5f6-3d6cc7cfc8d2"
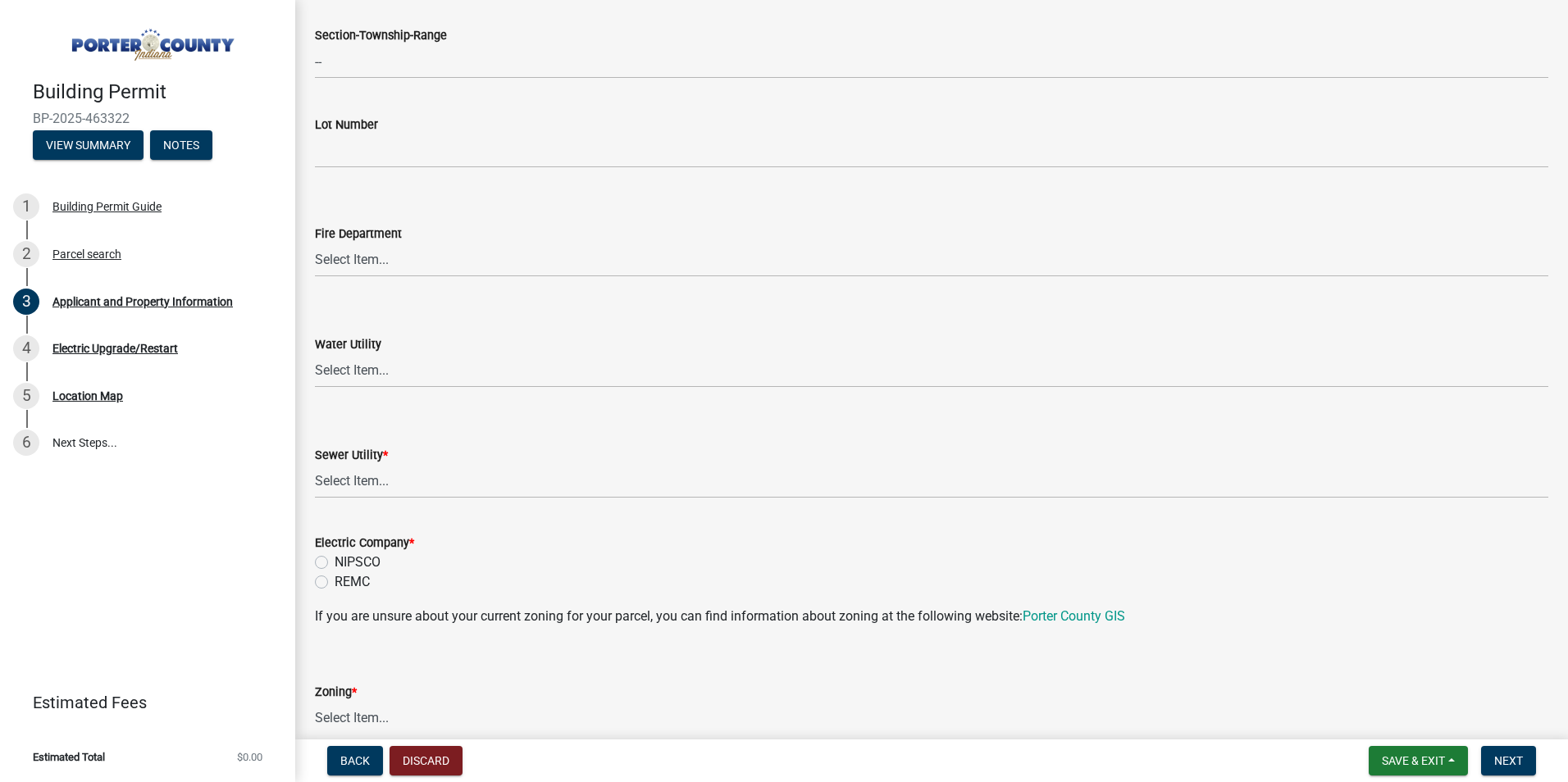
scroll to position [902, 0]
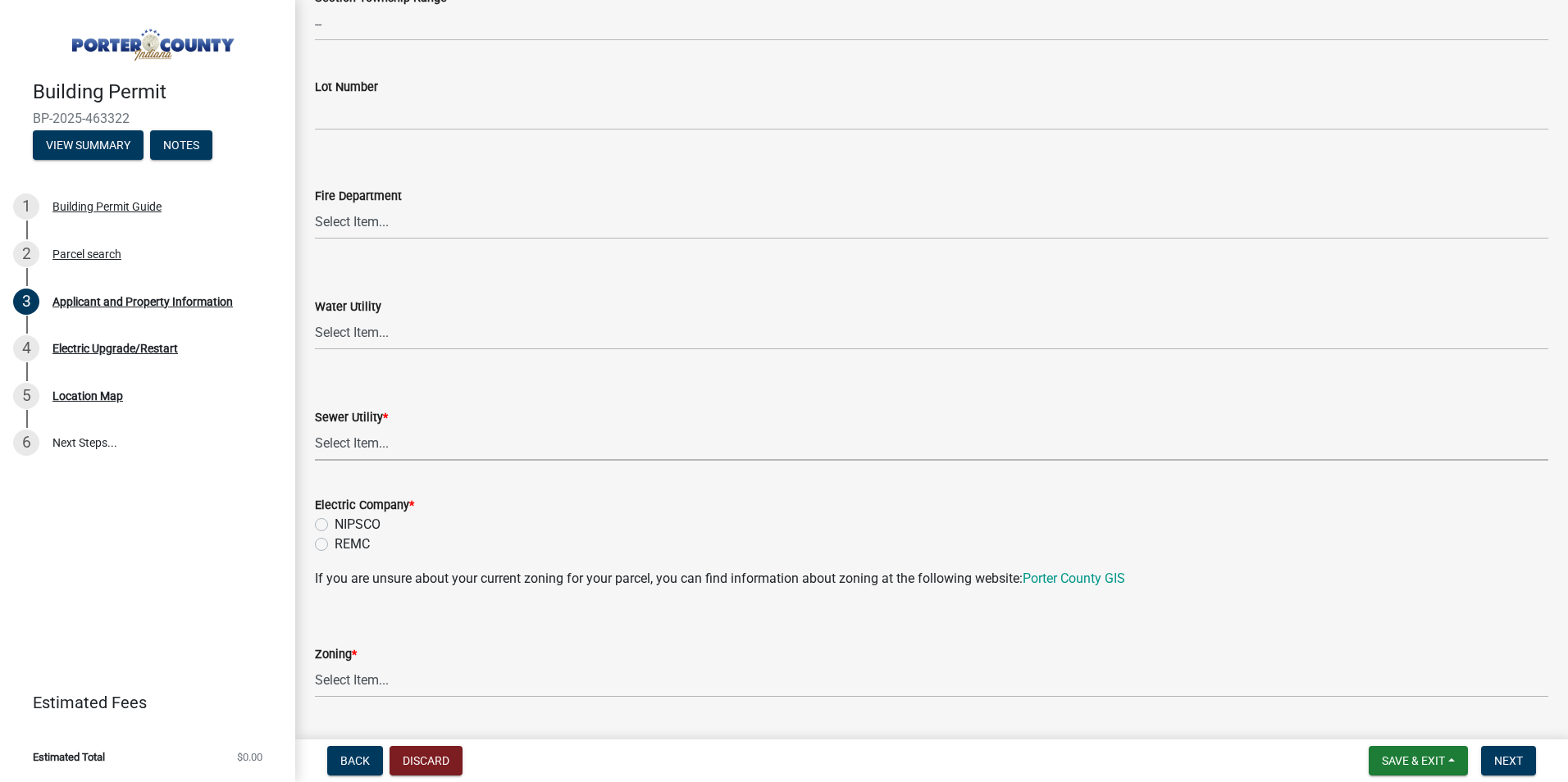
click at [408, 448] on select "Select Item... Aqua [US_STATE] Inc Damon Run Falling Waters Lake Eliza - LEACD …" at bounding box center [931, 444] width 1233 height 34
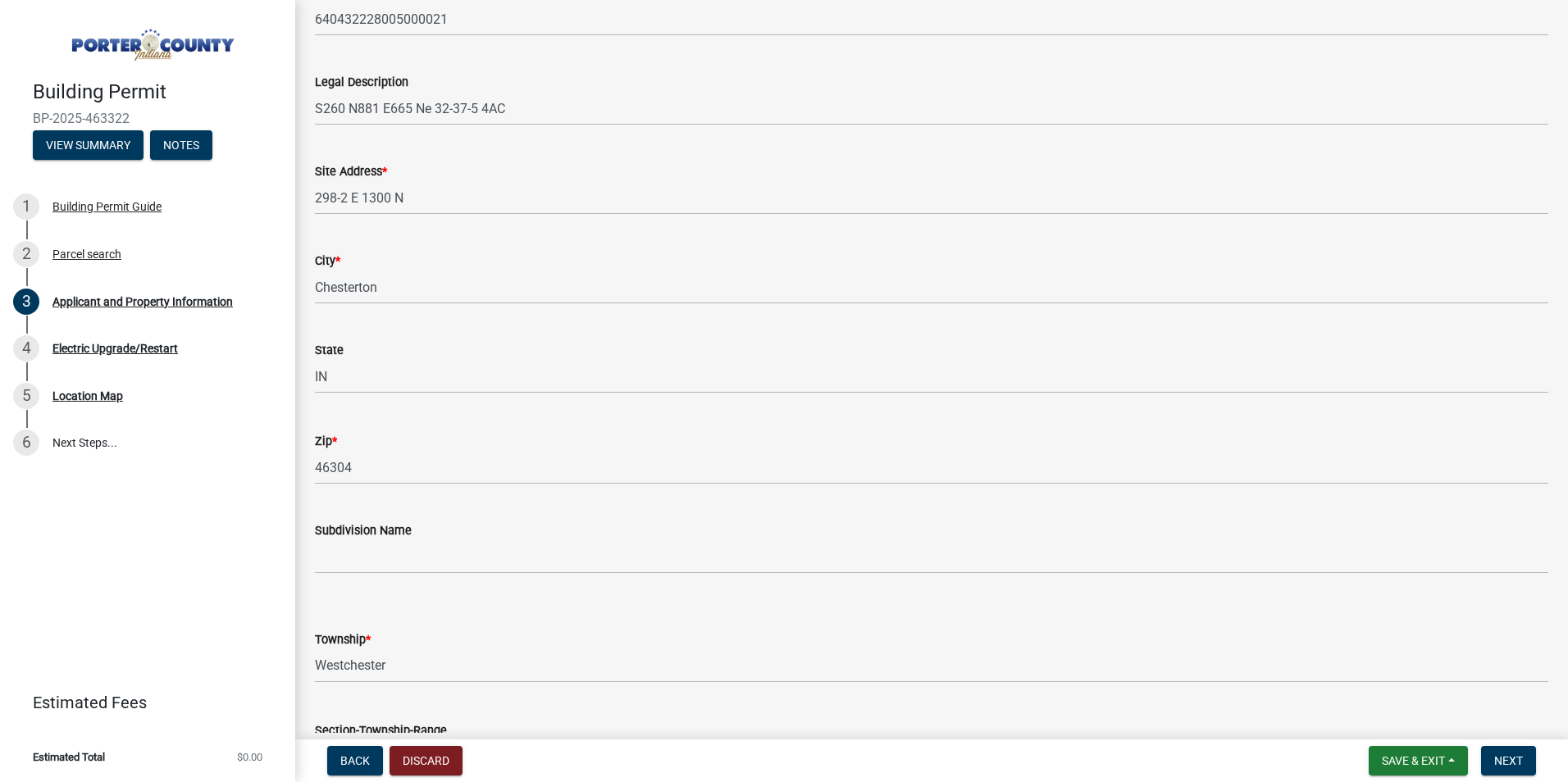
scroll to position [0, 0]
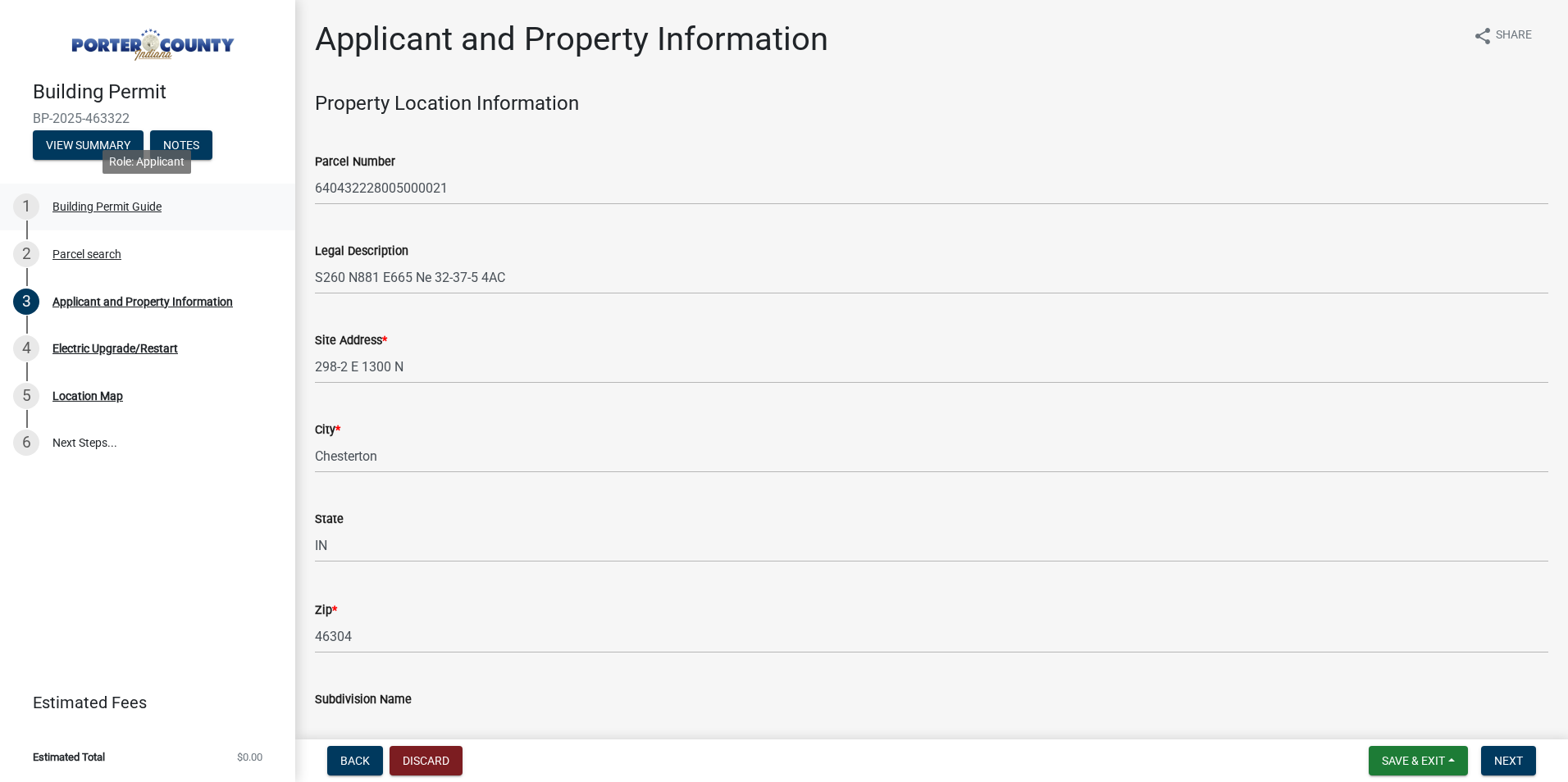
click at [116, 203] on div "Building Permit Guide" at bounding box center [107, 206] width 109 height 12
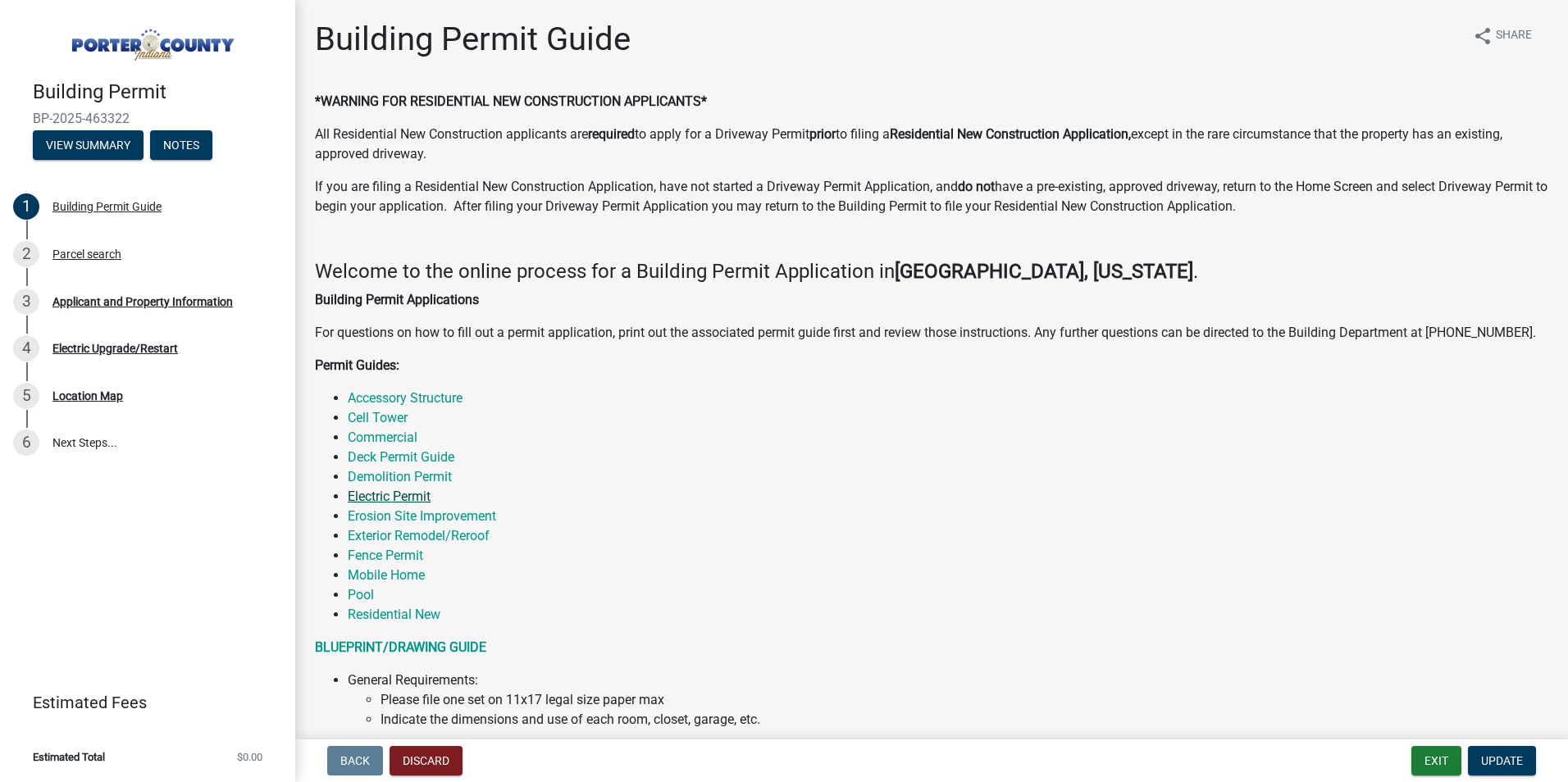
click at [371, 495] on link "Electric Permit" at bounding box center [389, 496] width 83 height 15
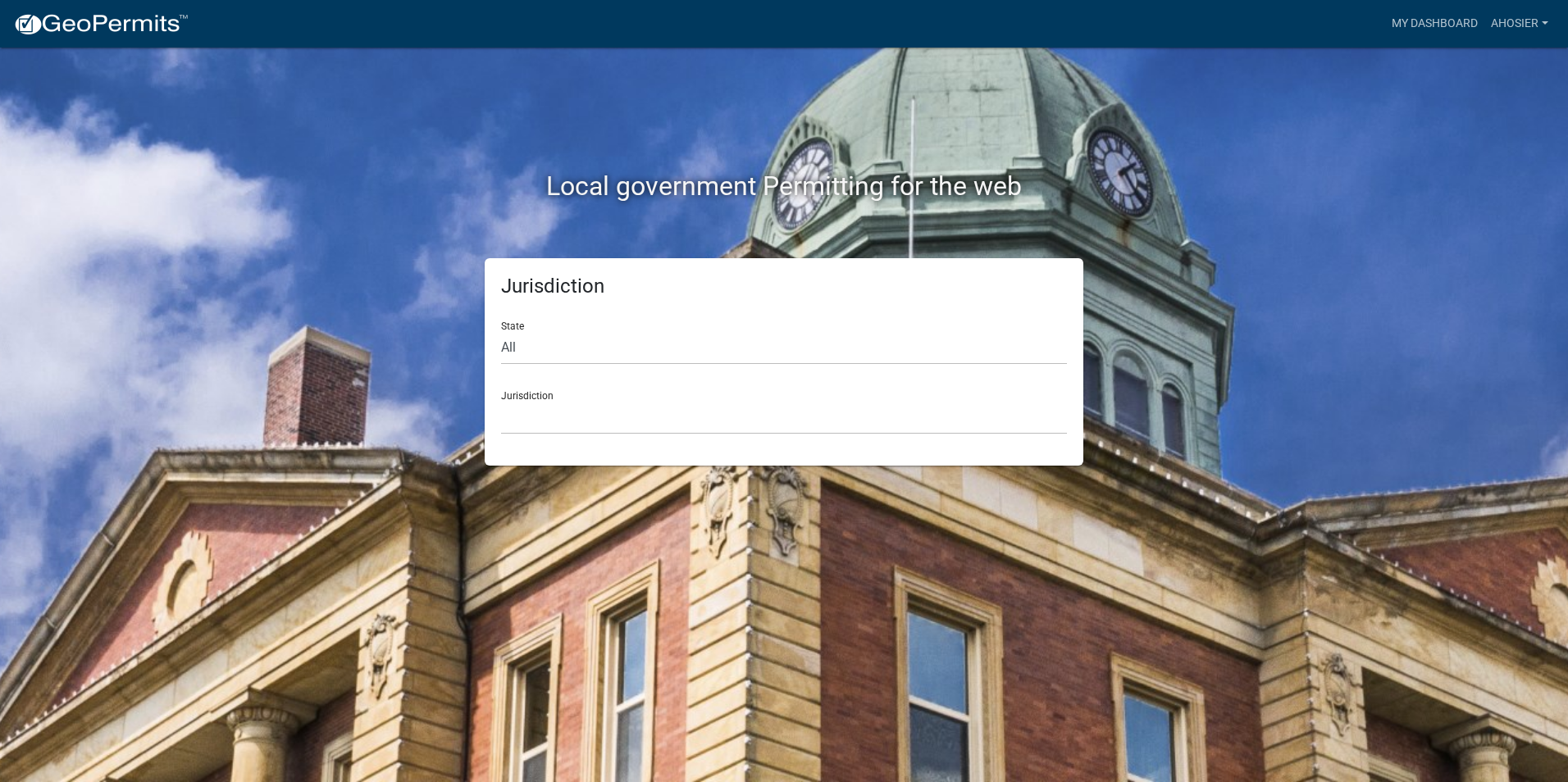
click at [658, 330] on div "State All [US_STATE] [US_STATE] [US_STATE] [US_STATE] [US_STATE] [US_STATE] [US…" at bounding box center [783, 336] width 566 height 56
click at [669, 351] on select "All [US_STATE] [US_STATE] [US_STATE] [US_STATE] [US_STATE] [US_STATE] [US_STATE…" at bounding box center [783, 349] width 566 height 34
select select "[US_STATE]"
click at [501, 332] on select "All [US_STATE] [US_STATE] [US_STATE] [US_STATE] [US_STATE] [US_STATE] [US_STATE…" at bounding box center [783, 349] width 566 height 34
click at [600, 417] on select "City of [GEOGRAPHIC_DATA], [US_STATE] City of [GEOGRAPHIC_DATA], [US_STATE] Cit…" at bounding box center [783, 417] width 566 height 34
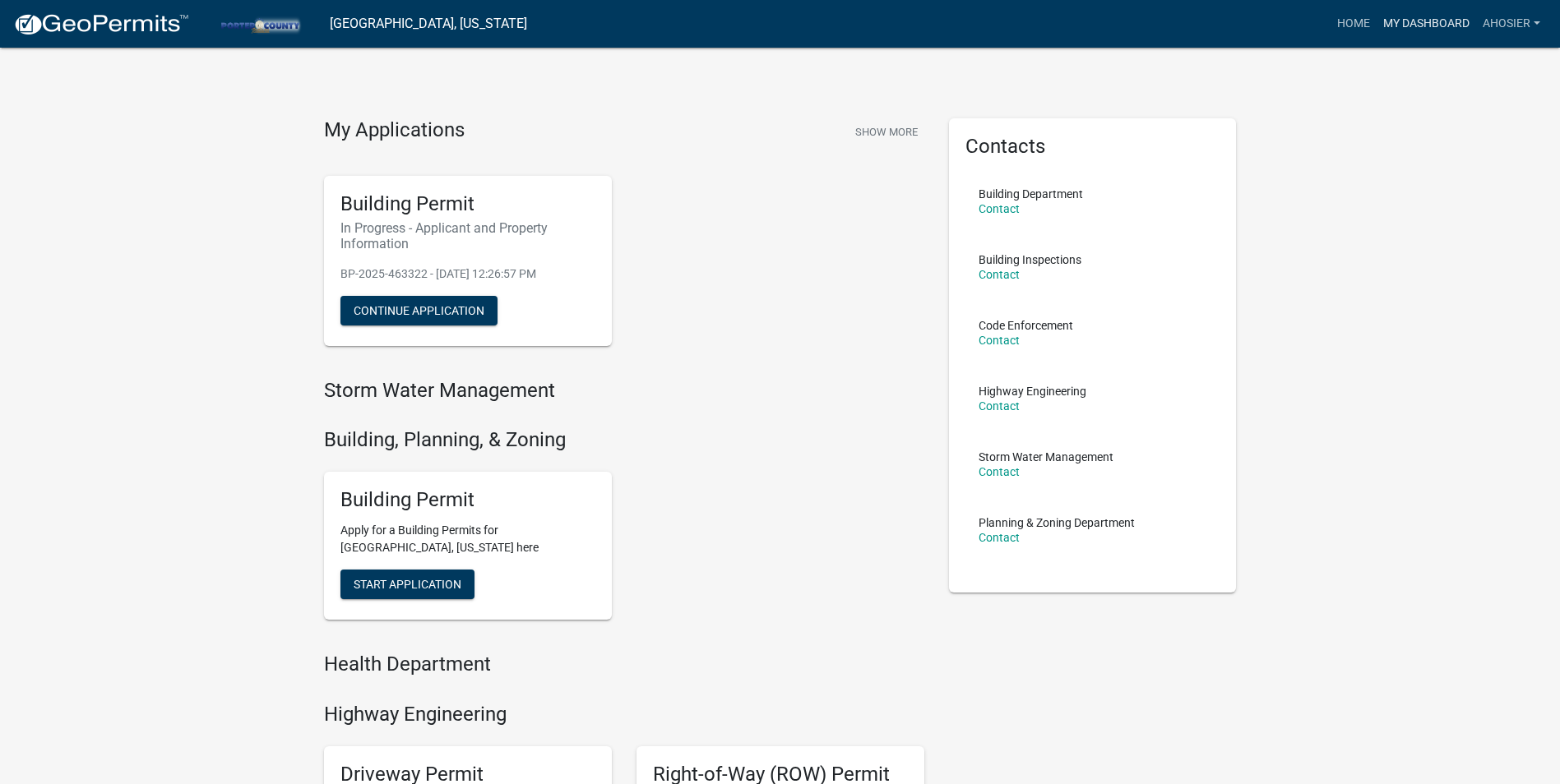
click at [1434, 21] on link "My Dashboard" at bounding box center [1426, 23] width 100 height 31
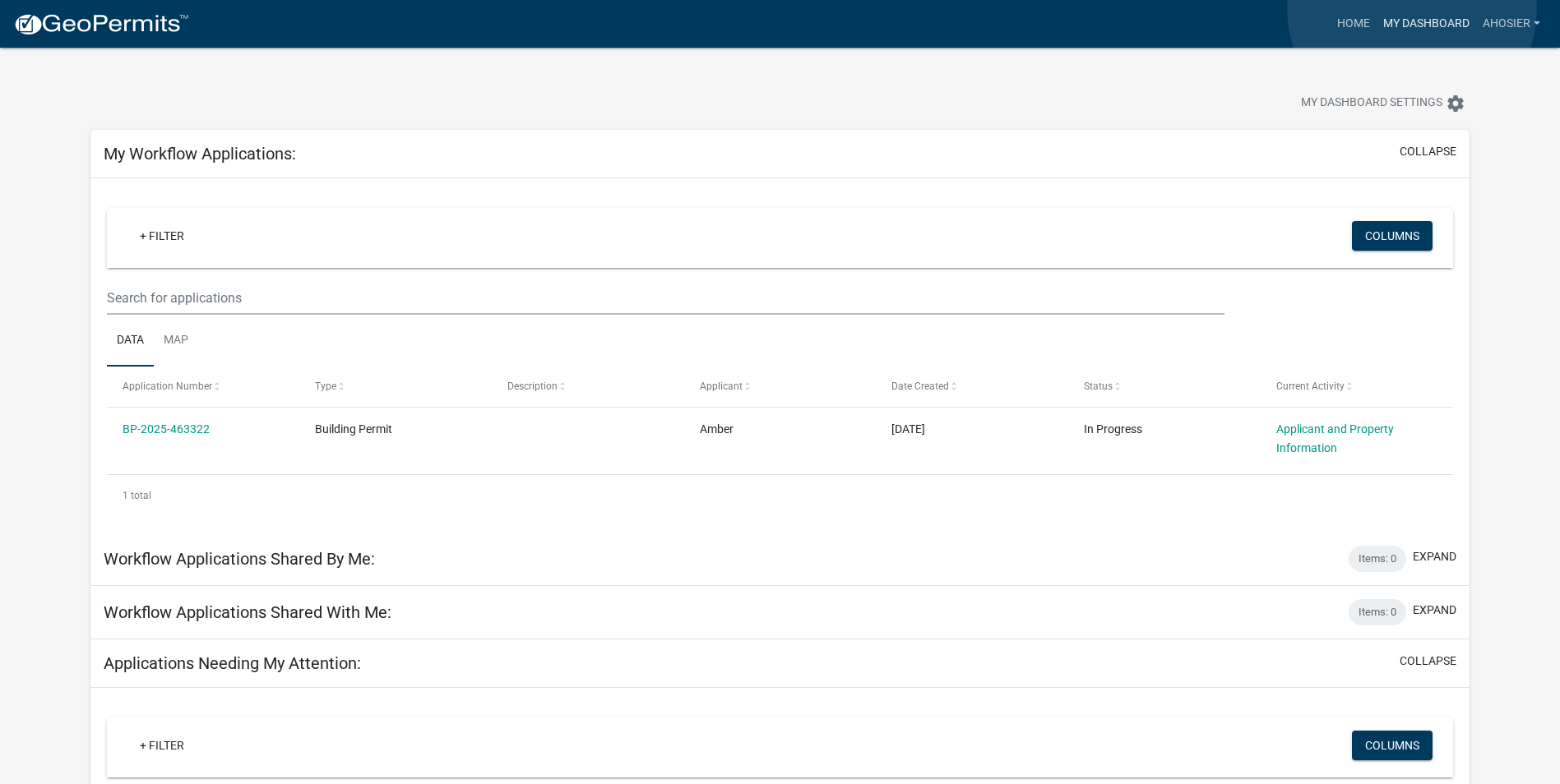
click at [1412, 8] on link "My Dashboard" at bounding box center [1426, 23] width 100 height 31
click at [1354, 17] on link "Home" at bounding box center [1353, 23] width 46 height 31
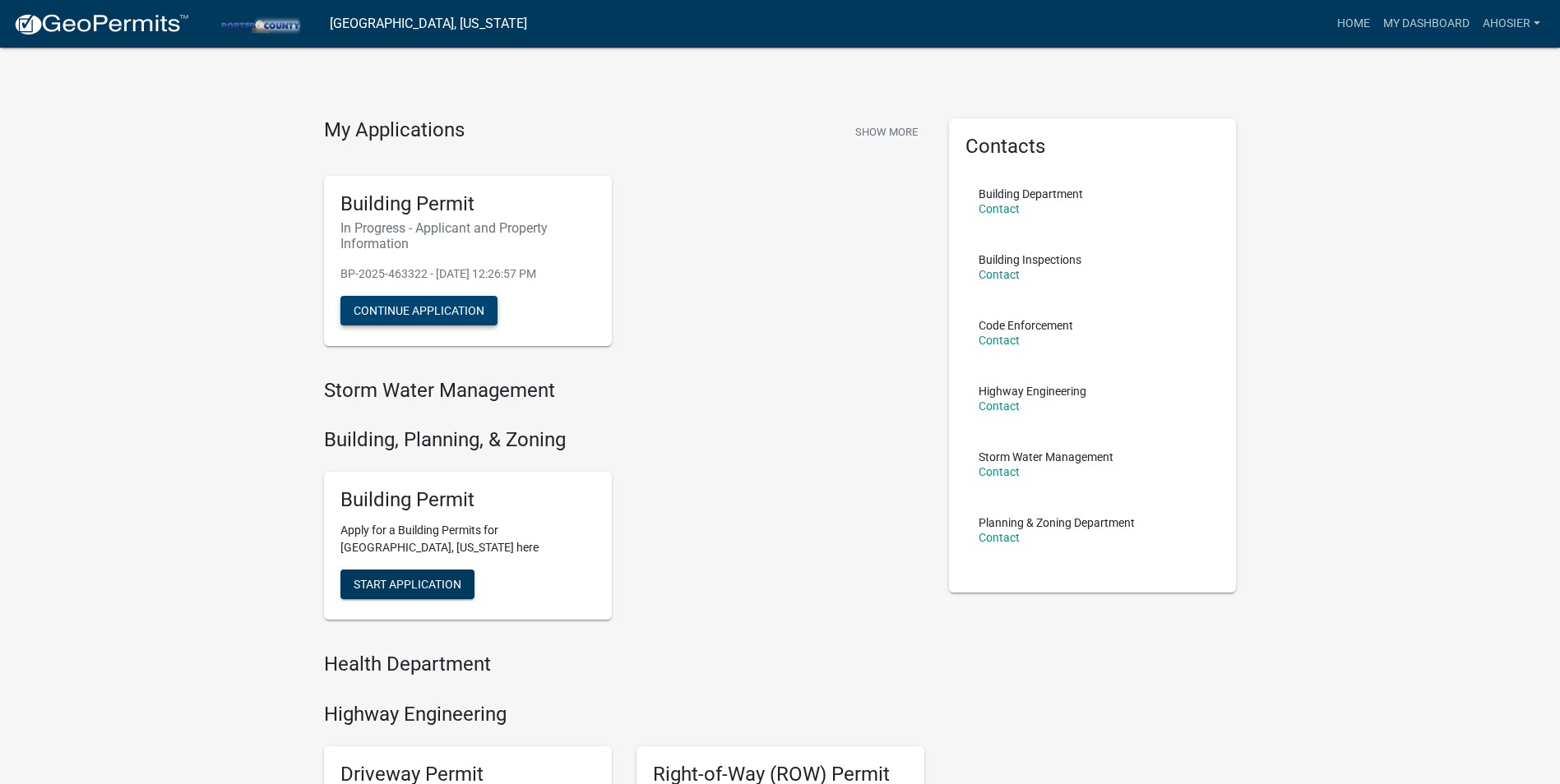
click at [421, 303] on button "Continue Application" at bounding box center [419, 310] width 157 height 30
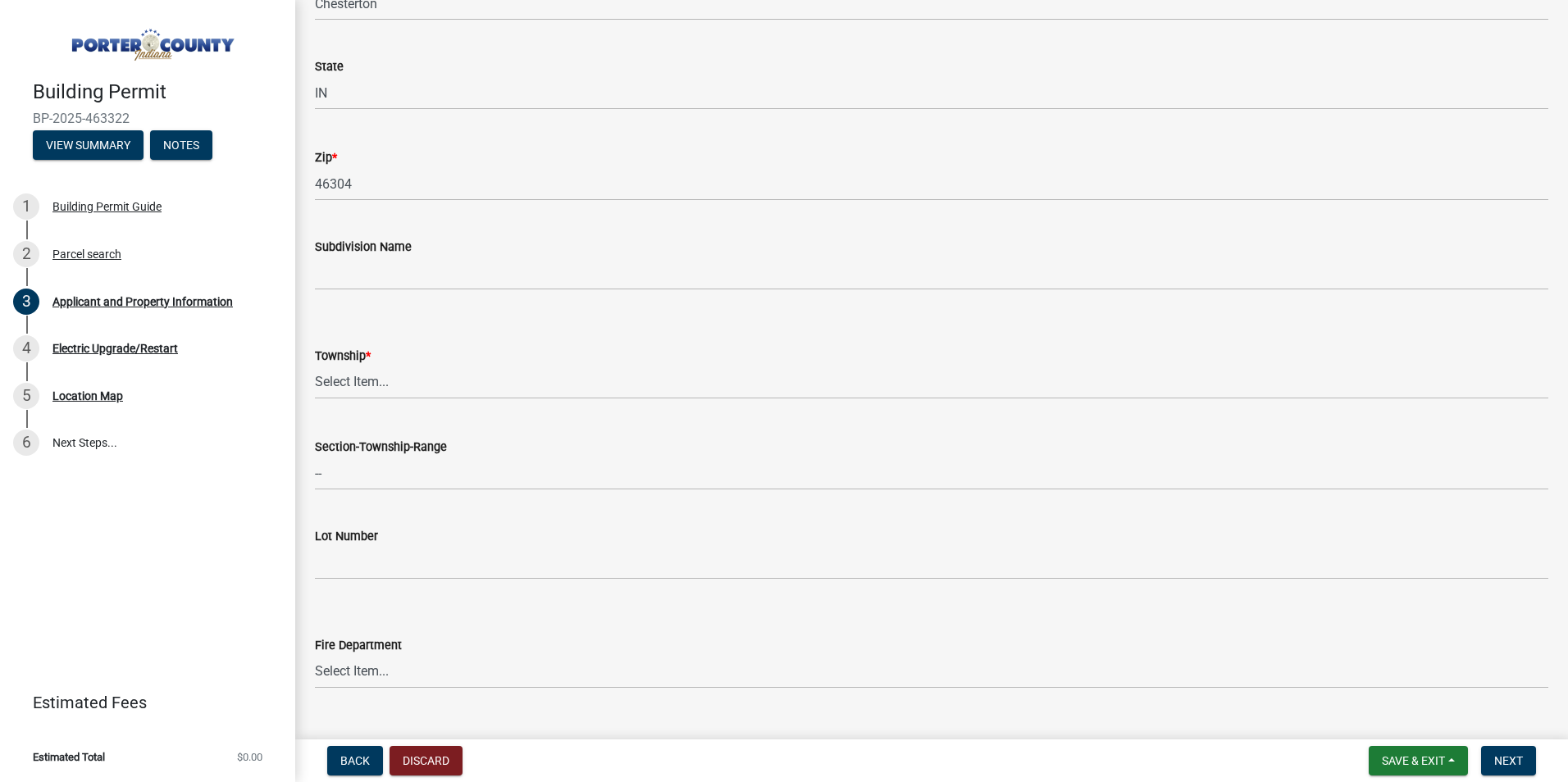
scroll to position [492, 0]
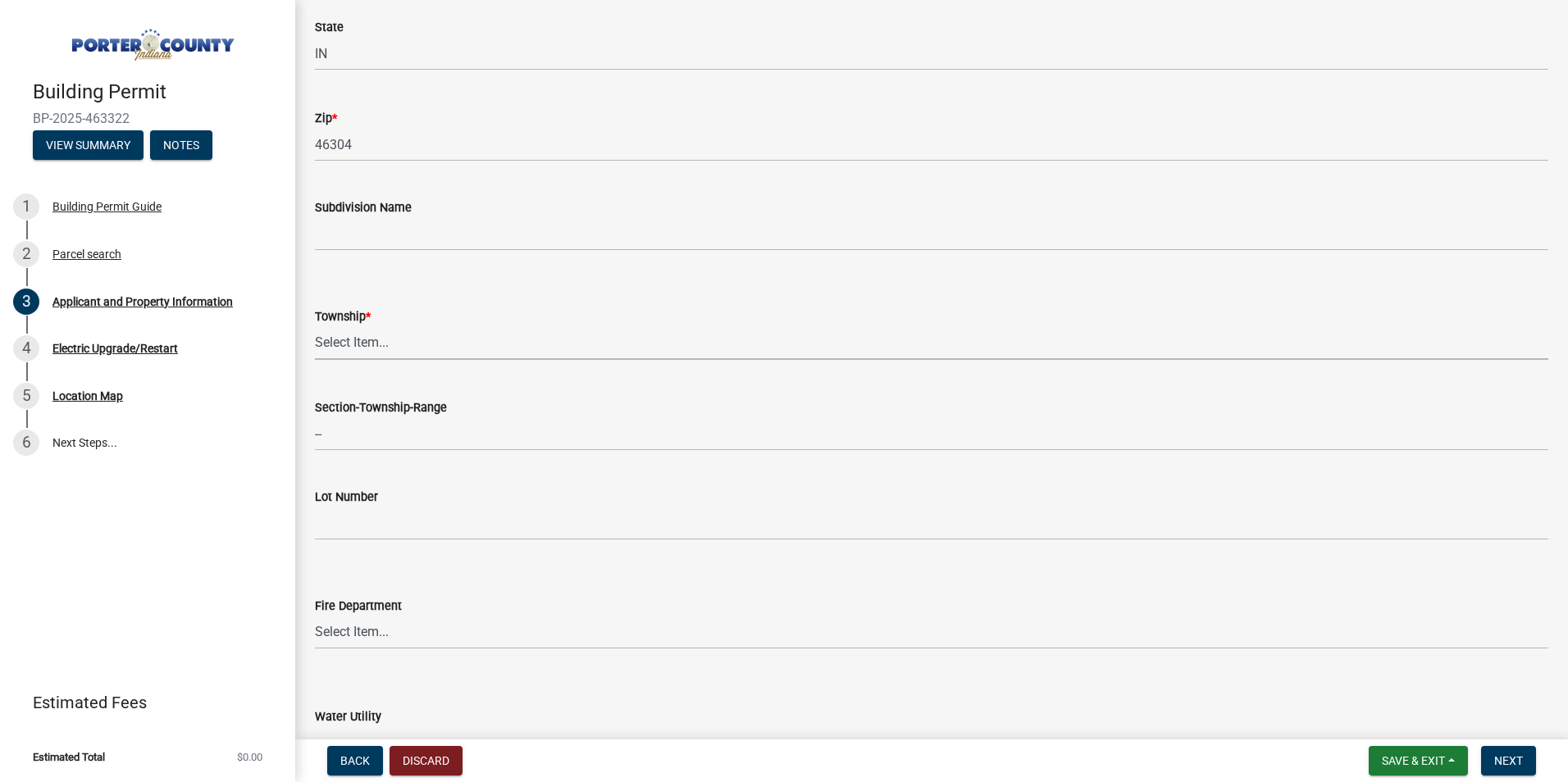
click at [420, 350] on select "Select Item... [PERSON_NAME][GEOGRAPHIC_DATA] [PERSON_NAME][GEOGRAPHIC_DATA] [G…" at bounding box center [931, 343] width 1233 height 34
click at [315, 326] on select "Select Item... [PERSON_NAME][GEOGRAPHIC_DATA] [PERSON_NAME][GEOGRAPHIC_DATA] [G…" at bounding box center [931, 343] width 1233 height 34
select select "42deca87-6946-4ced-a5f6-3d6cc7cfc8d2"
click at [470, 400] on div "Section-Township-Range" at bounding box center [931, 408] width 1233 height 20
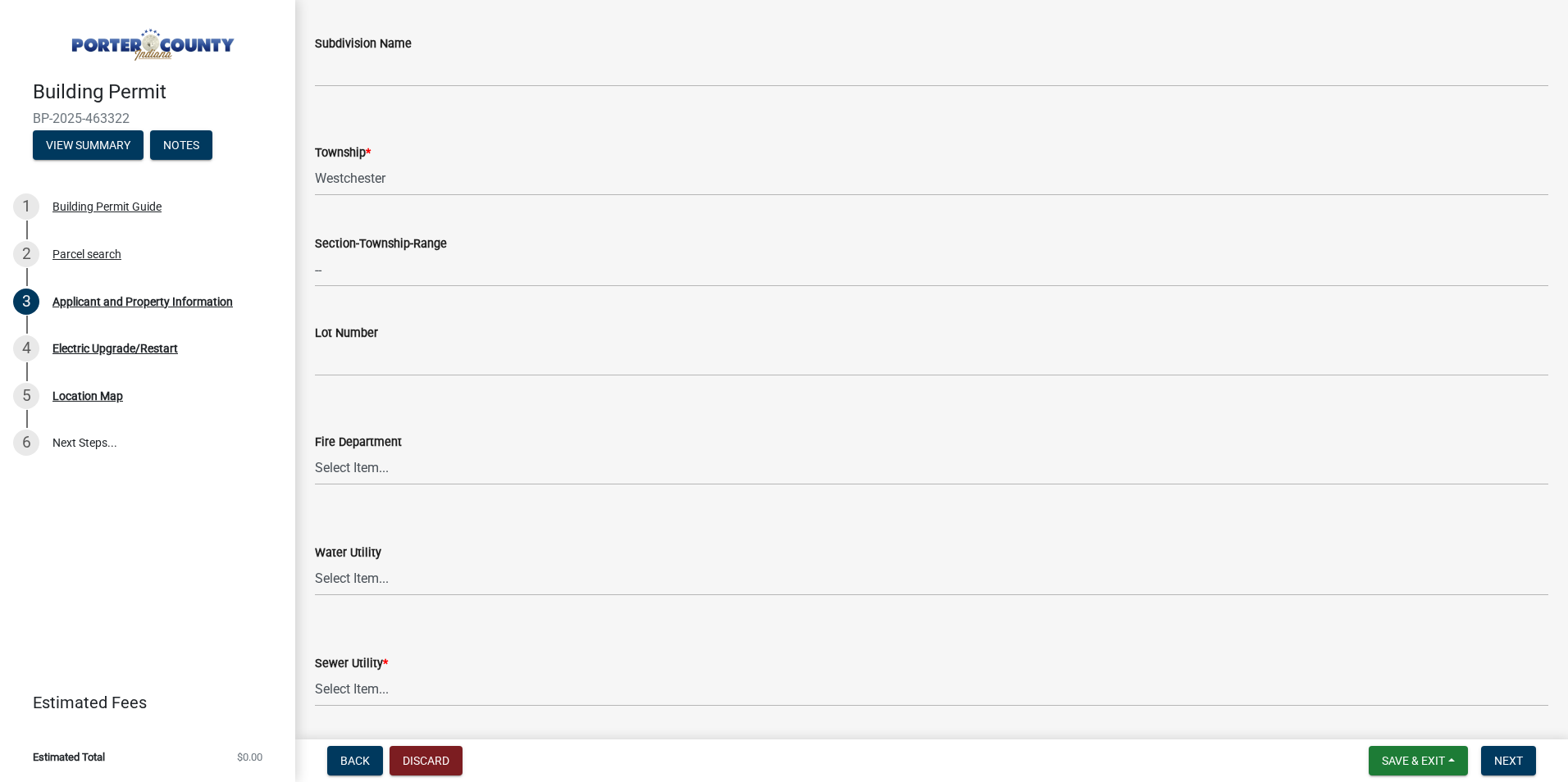
scroll to position [984, 0]
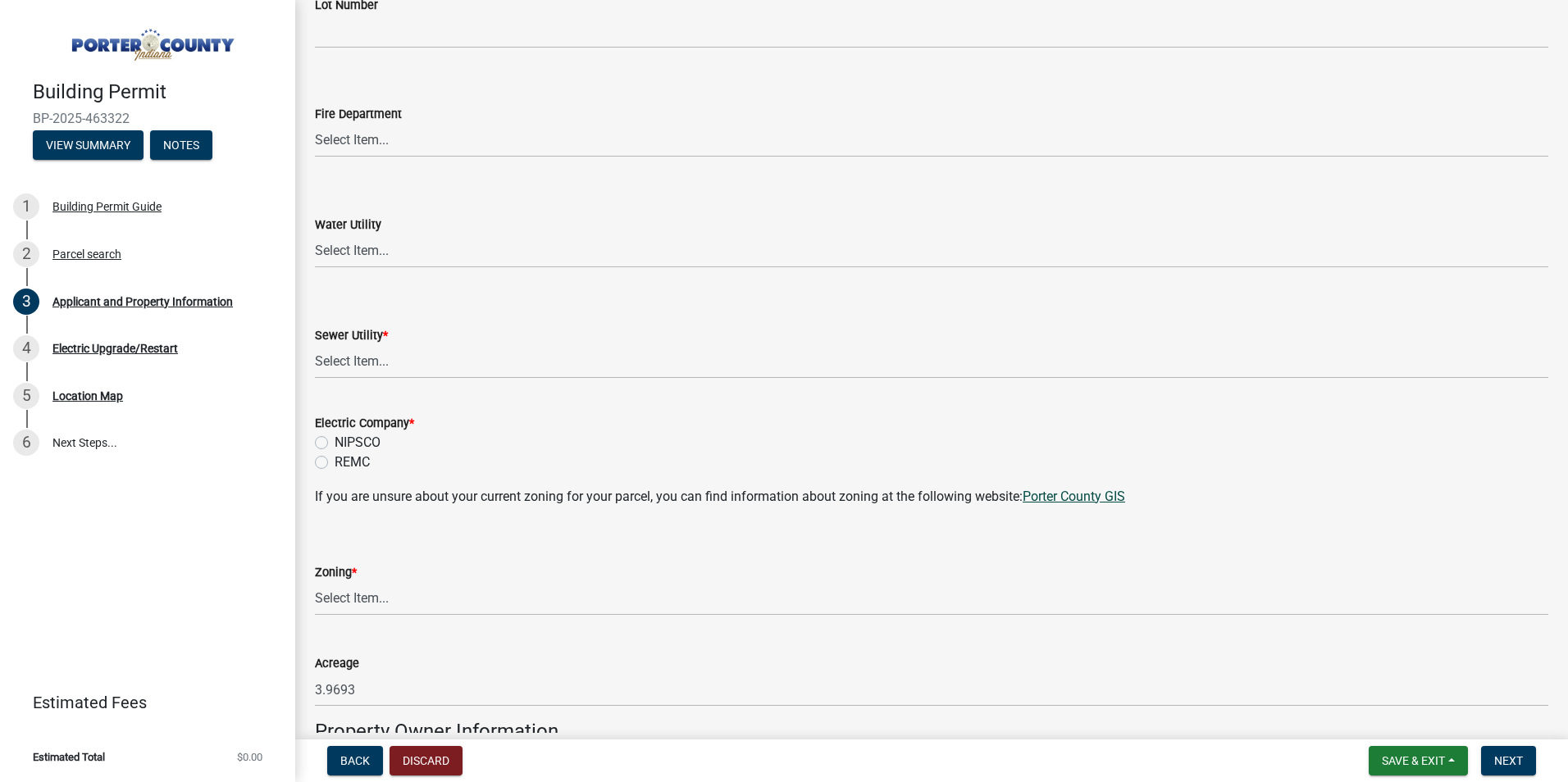
click at [1080, 498] on link "Porter County GIS" at bounding box center [1074, 496] width 103 height 15
click at [361, 588] on select "Select Item... A1 A2 CH CM CN I1 I2 I3 IN MP OT P1 P2 PUD R1 R2 R3 R4 RL RR" at bounding box center [931, 599] width 1233 height 34
click at [315, 582] on select "Select Item... A1 A2 CH CM CN I1 I2 I3 IN MP OT P1 P2 PUD R1 R2 R3 R4 RL RR" at bounding box center [931, 599] width 1233 height 34
select select "e2d1b1d7-ccc9-456b-9e96-e16306515997"
click at [427, 542] on form "Zoning * Select Item... A1 A2 CH CM CN I1 I2 I3 IN MP OT P1 P2 PUD R1 R2 R3 R4 …" at bounding box center [931, 579] width 1233 height 73
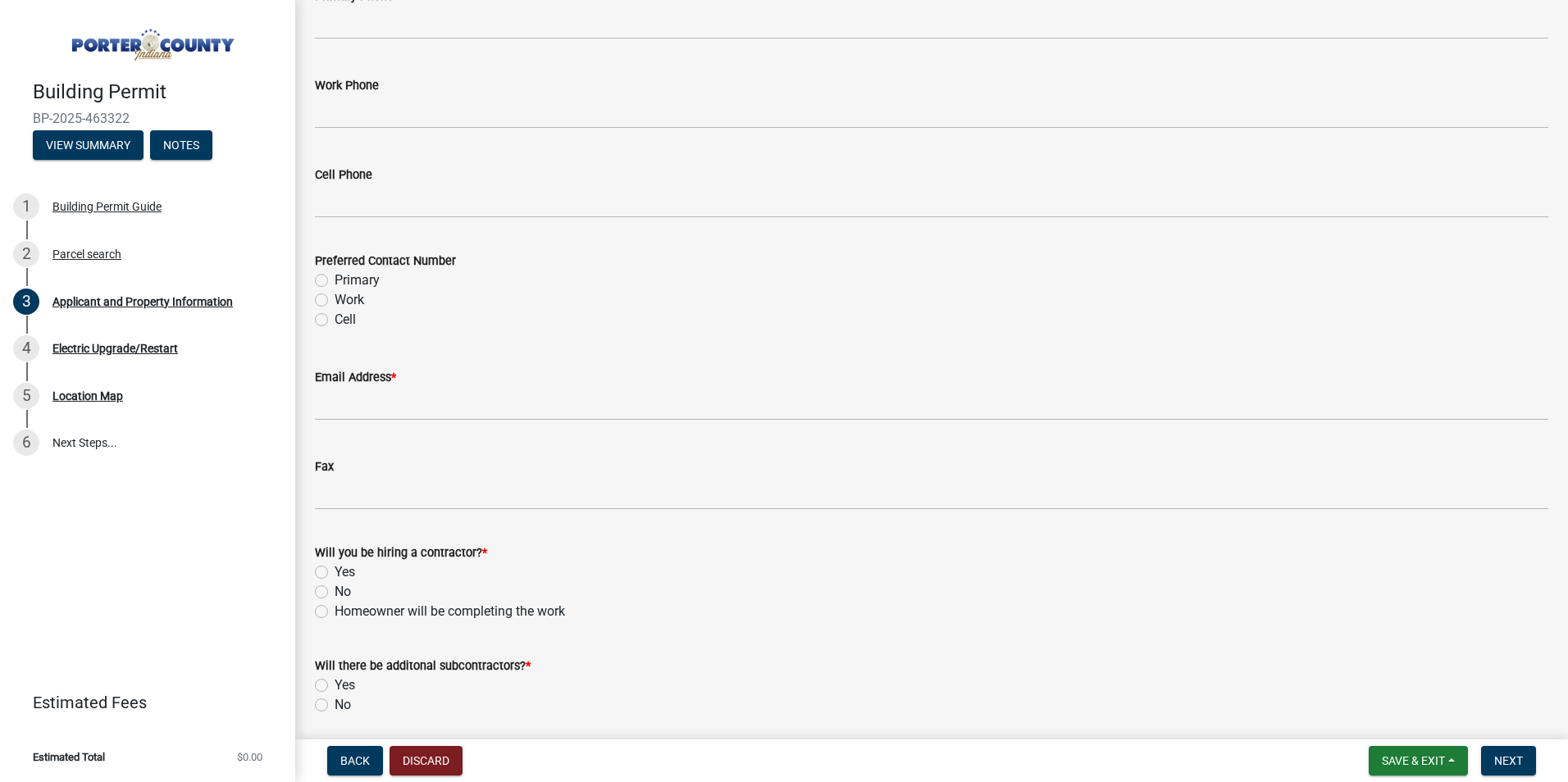
scroll to position [2284, 0]
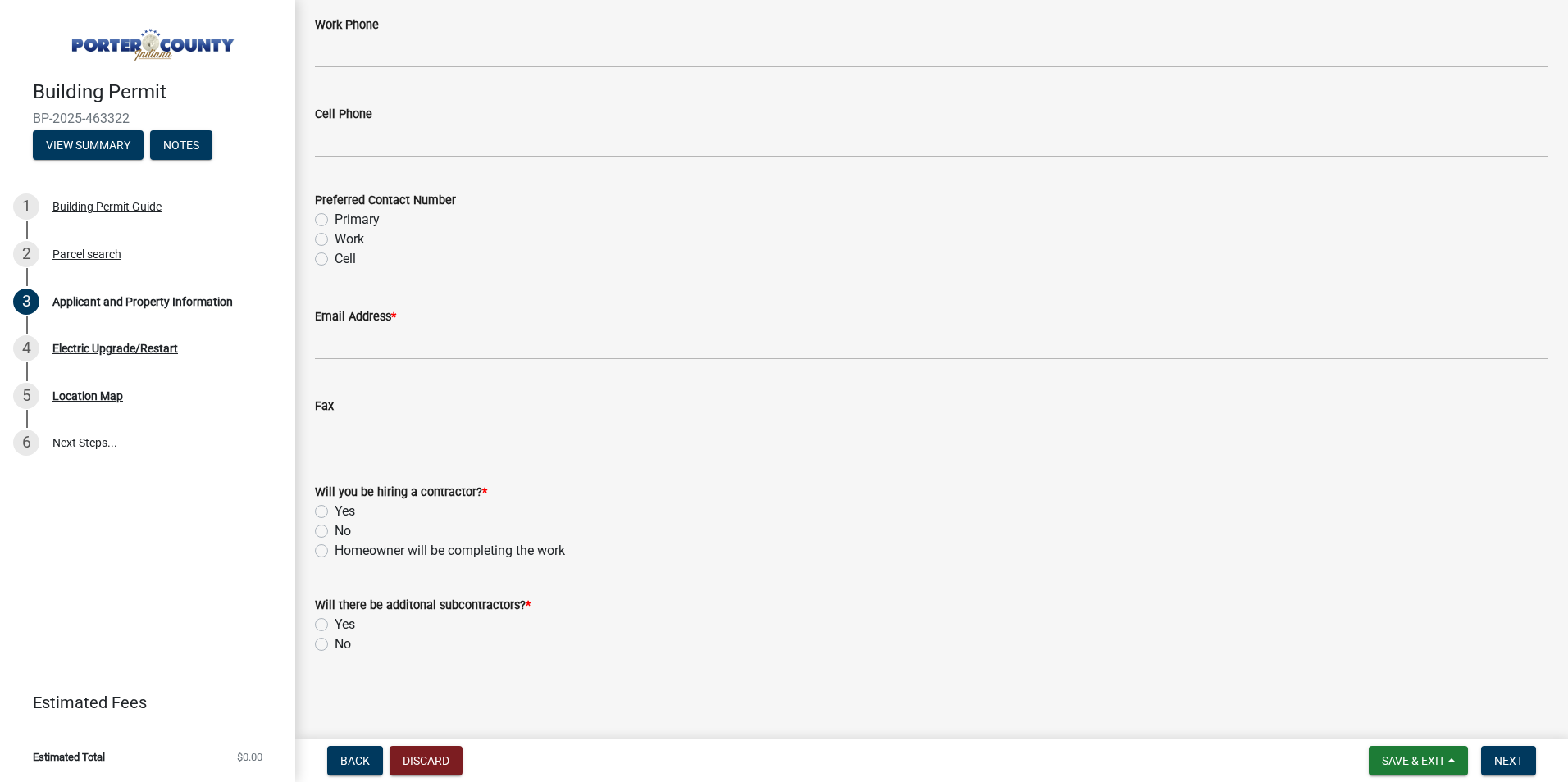
click at [334, 515] on label "Yes" at bounding box center [344, 511] width 21 height 20
click at [334, 512] on input "Yes" at bounding box center [340, 507] width 11 height 11
radio input "true"
click at [334, 641] on label "No" at bounding box center [342, 644] width 16 height 20
click at [334, 641] on input "No" at bounding box center [340, 640] width 11 height 11
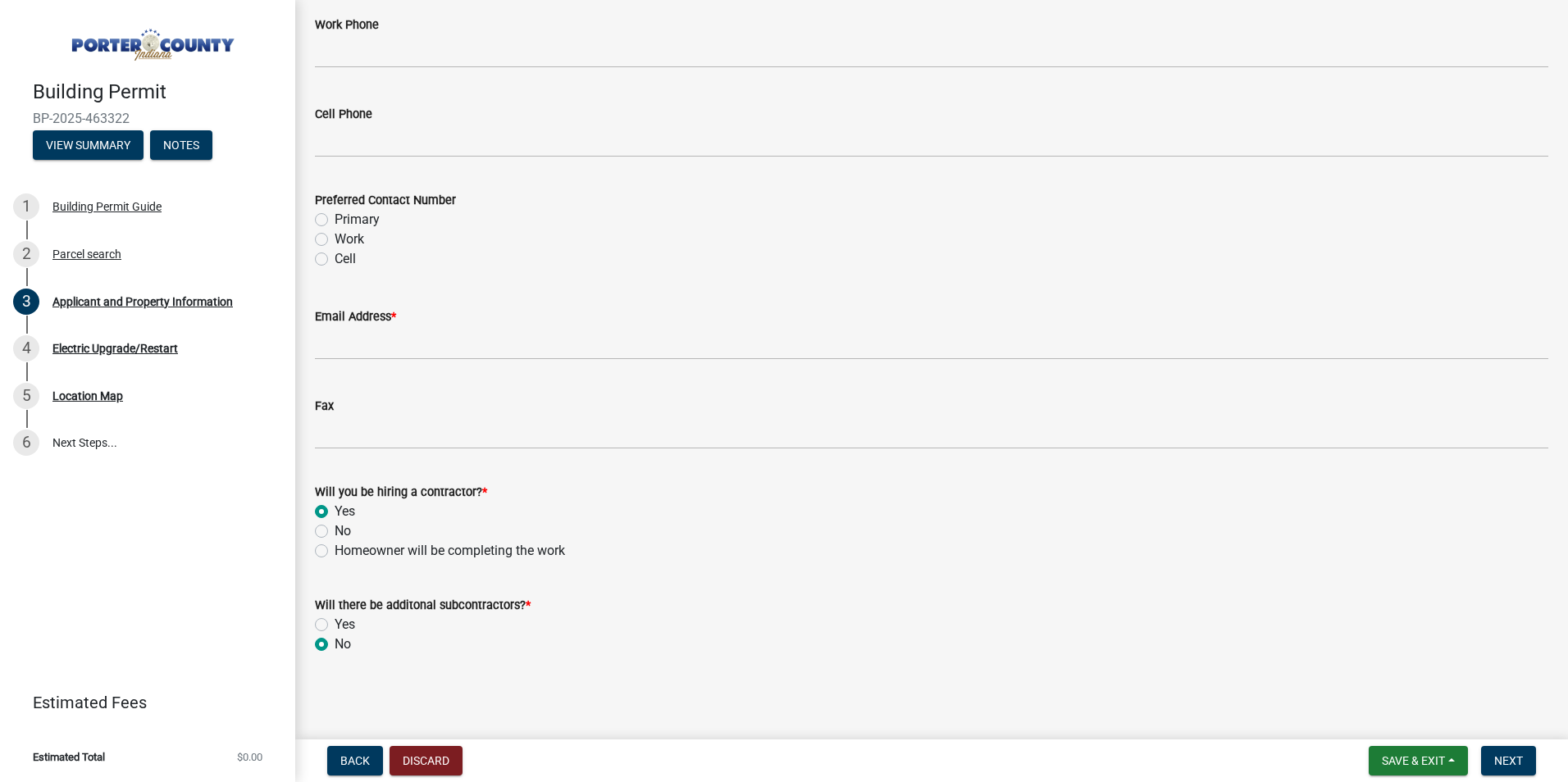
radio input "true"
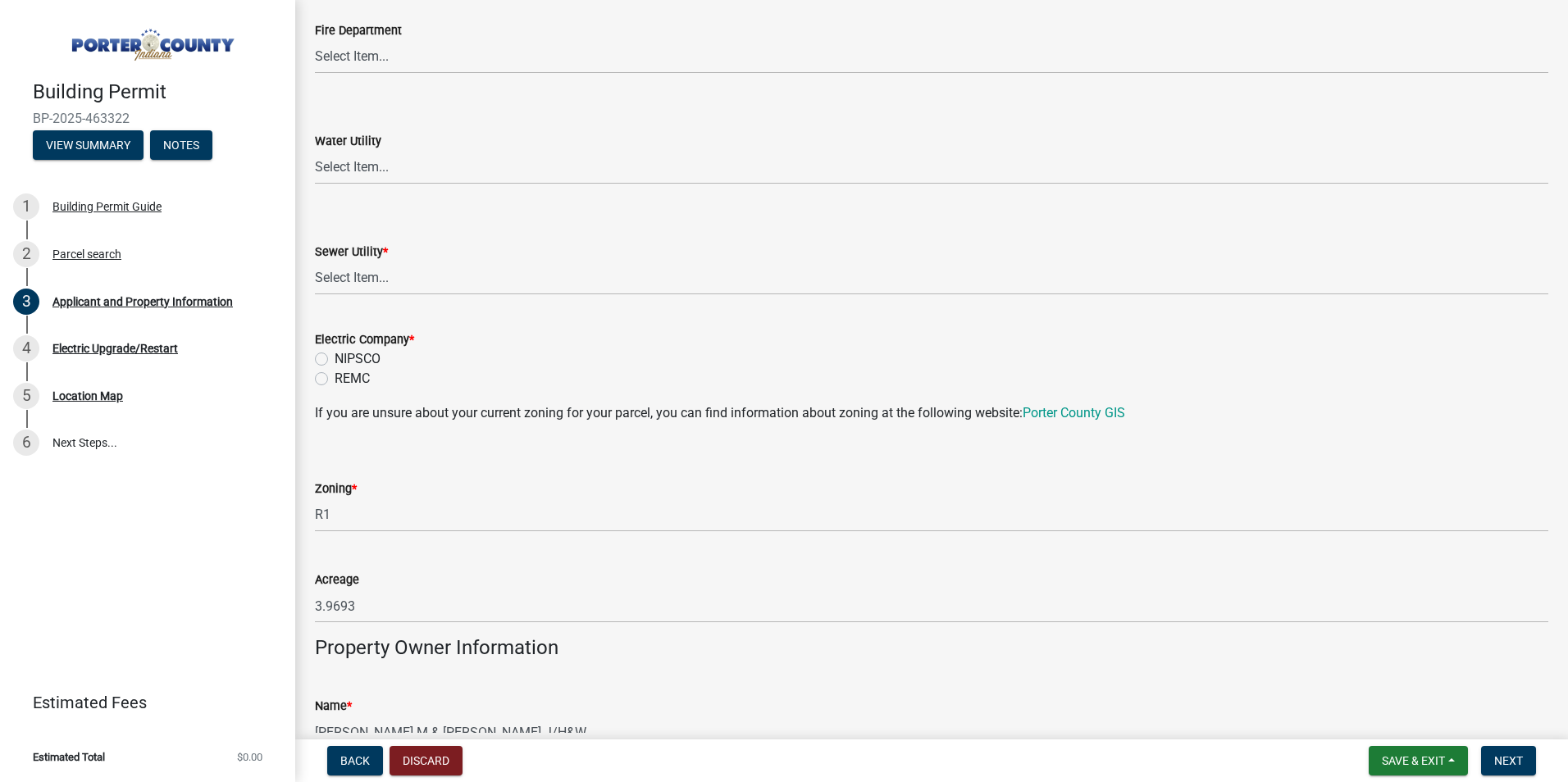
scroll to position [1055, 0]
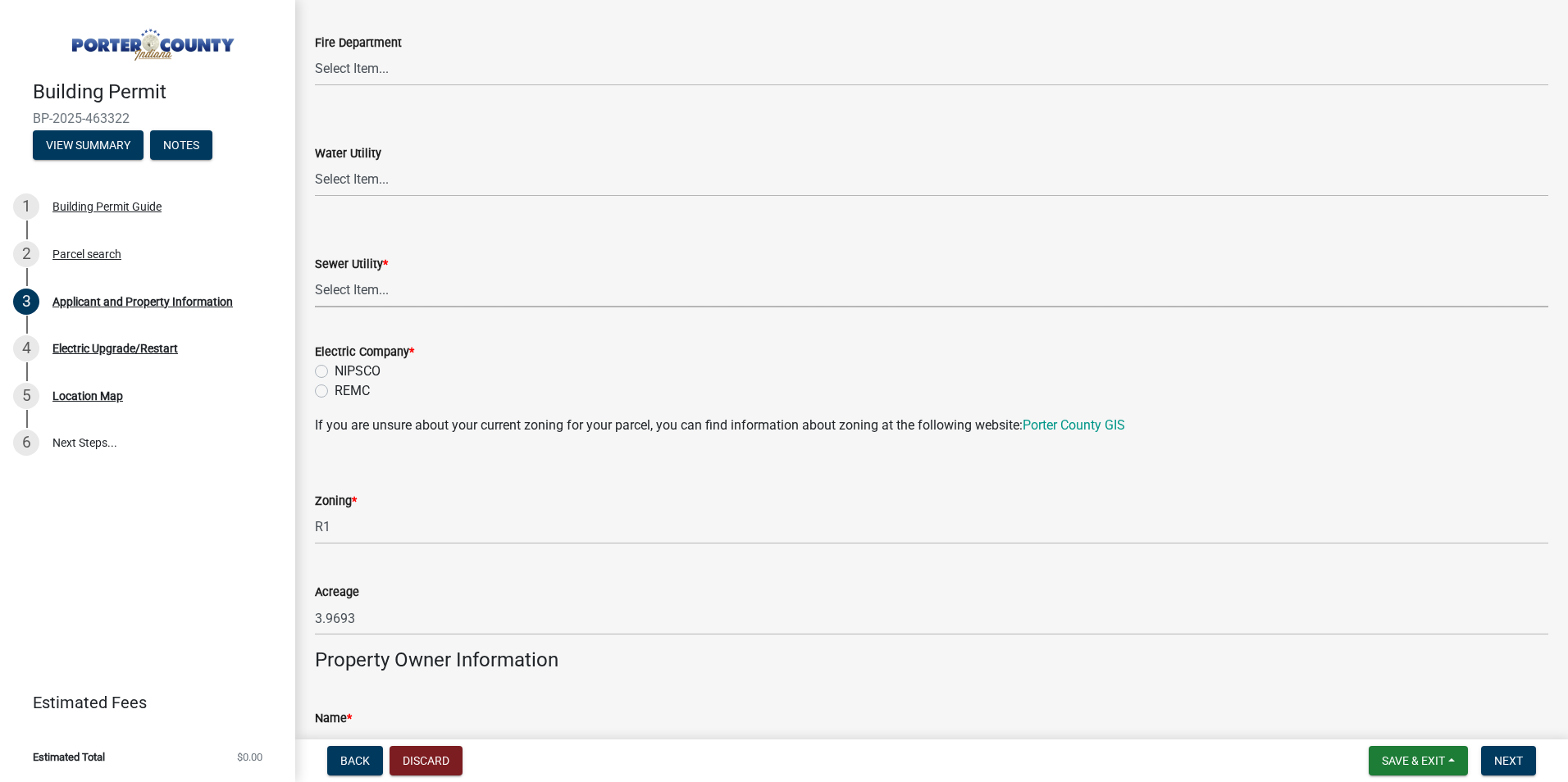
click at [367, 291] on select "Select Item... Aqua [US_STATE] Inc Damon Run Falling Waters Lake Eliza - LEACD …" at bounding box center [931, 290] width 1233 height 34
